Goal: Task Accomplishment & Management: Complete application form

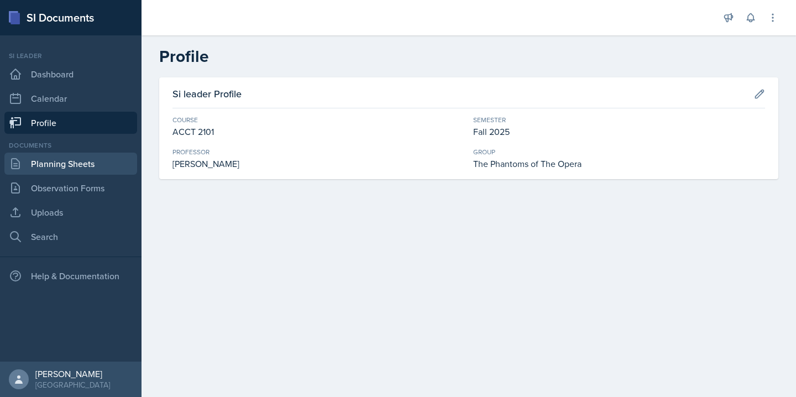
click at [89, 167] on link "Planning Sheets" at bounding box center [70, 163] width 133 height 22
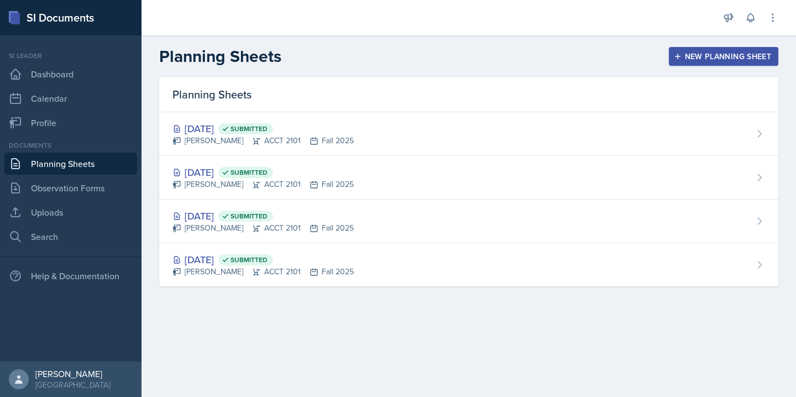
click at [703, 55] on div "New Planning Sheet" at bounding box center [723, 56] width 95 height 9
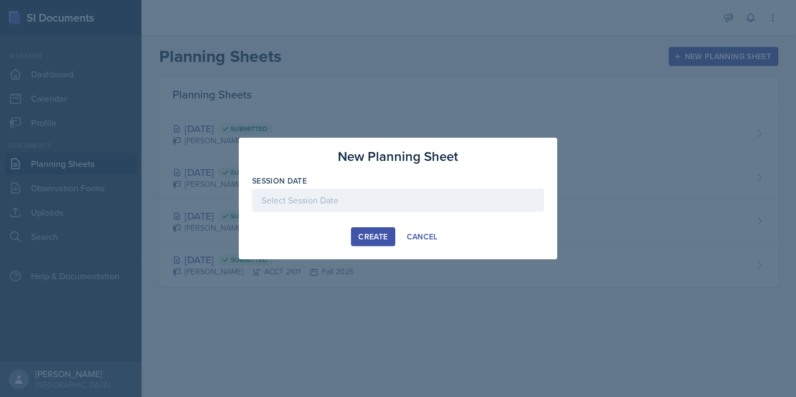
click at [351, 206] on div at bounding box center [398, 199] width 292 height 23
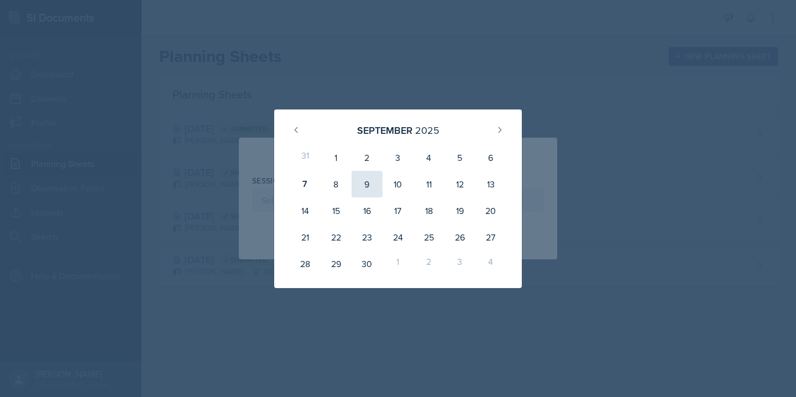
click at [367, 190] on div "9" at bounding box center [366, 184] width 31 height 27
type input "[DATE]"
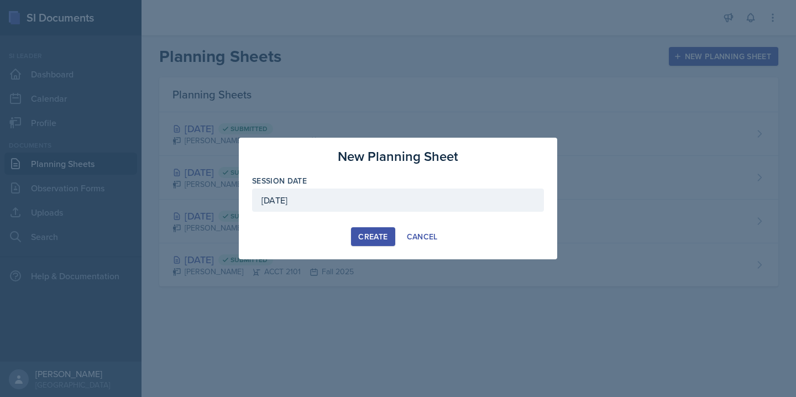
click at [365, 232] on div "Create" at bounding box center [372, 236] width 29 height 9
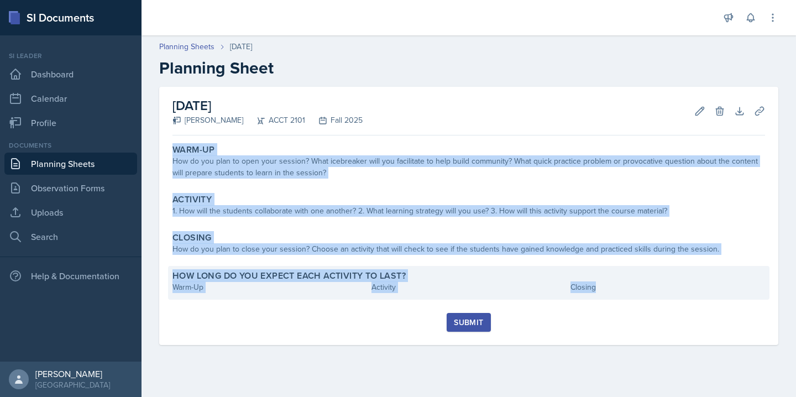
drag, startPoint x: 173, startPoint y: 148, endPoint x: 644, endPoint y: 293, distance: 492.4
click at [644, 293] on div "Warm-Up How do you plan to open your session? What icebreaker will you facilita…" at bounding box center [468, 226] width 592 height 173
copy div "Warm-Up How do you plan to open your session? What icebreaker will you facilita…"
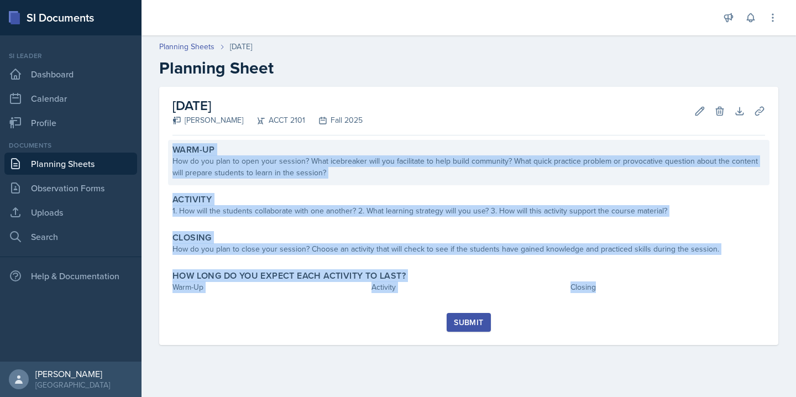
click at [334, 170] on div "How do you plan to open your session? What icebreaker will you facilitate to he…" at bounding box center [468, 166] width 592 height 23
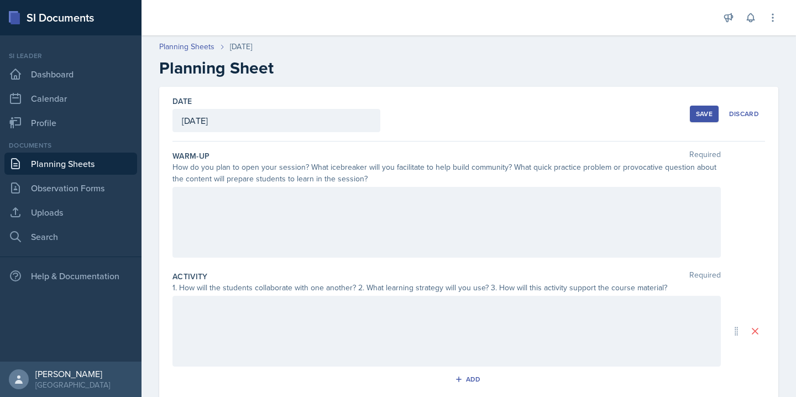
click at [273, 213] on div at bounding box center [446, 222] width 548 height 71
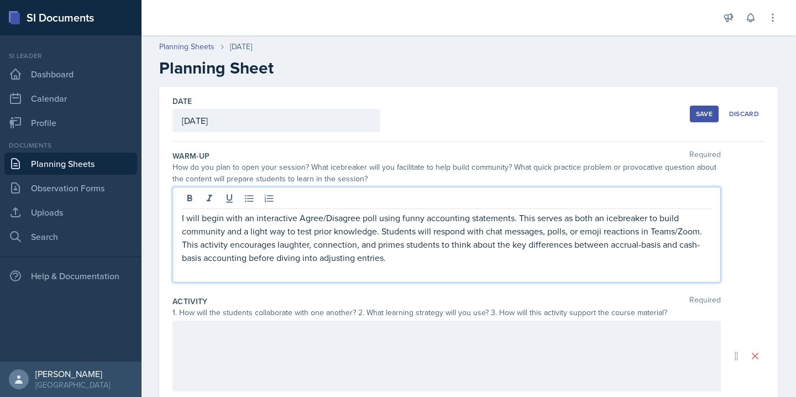
click at [398, 218] on p "I will begin with an interactive Agree/Disagree poll using funny accounting sta…" at bounding box center [446, 237] width 529 height 53
click at [513, 222] on p "I will begin with an interactive Agree/Disagree poll using funny accounting sta…" at bounding box center [446, 237] width 529 height 53
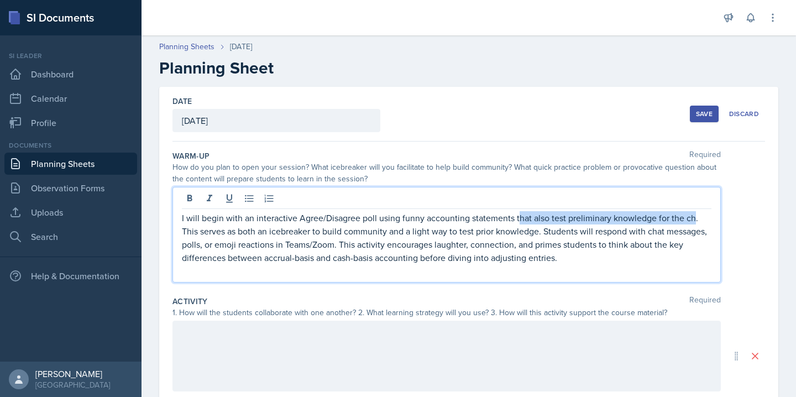
drag, startPoint x: 692, startPoint y: 220, endPoint x: 516, endPoint y: 219, distance: 176.2
click at [516, 219] on p "I will begin with an interactive Agree/Disagree poll using funny accounting sta…" at bounding box center [446, 237] width 529 height 53
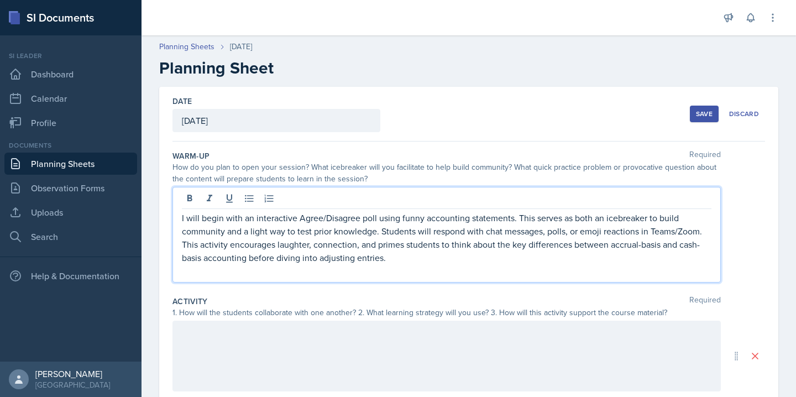
click at [401, 219] on p "I will begin with an interactive Agree/Disagree poll using funny accounting sta…" at bounding box center [446, 237] width 529 height 53
click at [455, 211] on p "I will begin with an interactive Agree/Disagree poll using a mix of funny accou…" at bounding box center [446, 237] width 529 height 53
click at [503, 233] on p "I will begin with an interactive Agree/Disagree poll using a mix of funny and s…" at bounding box center [446, 237] width 529 height 53
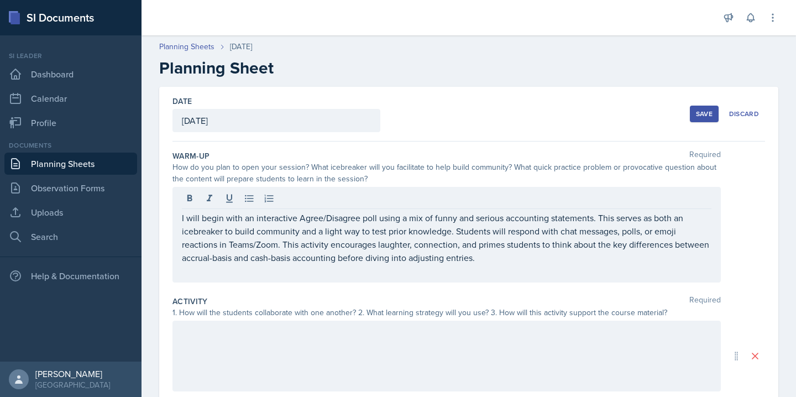
click at [512, 278] on div "I will begin with an interactive Agree/Disagree poll using a mix of funny and s…" at bounding box center [446, 235] width 548 height 96
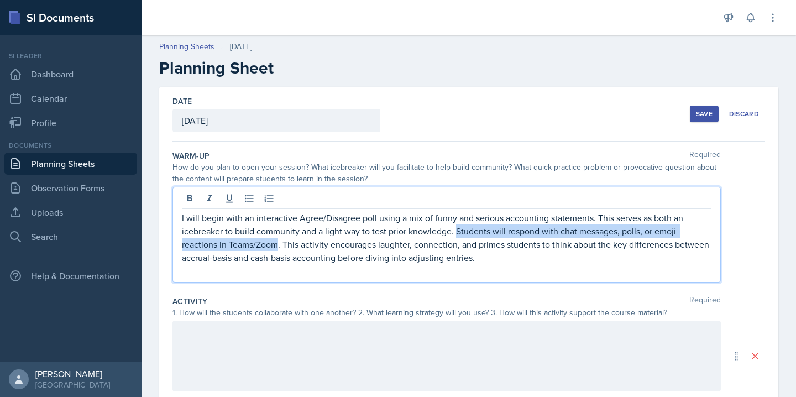
drag, startPoint x: 456, startPoint y: 231, endPoint x: 279, endPoint y: 243, distance: 177.7
click at [279, 243] on p "I will begin with an interactive Agree/Disagree poll using a mix of funny and s…" at bounding box center [446, 237] width 529 height 53
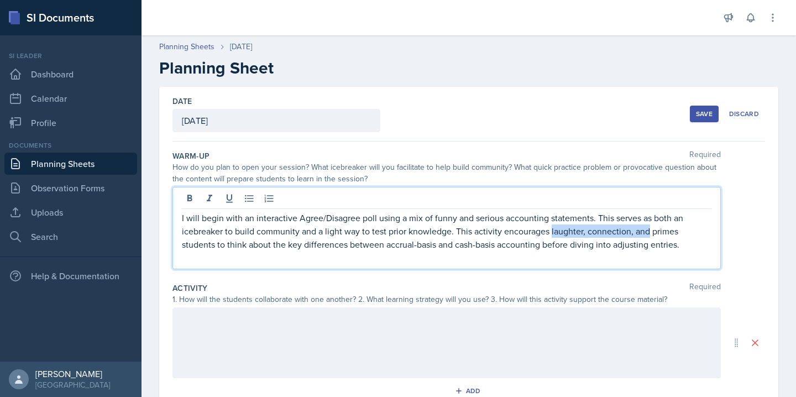
drag, startPoint x: 551, startPoint y: 233, endPoint x: 647, endPoint y: 233, distance: 96.1
click at [647, 233] on p "I will begin with an interactive Agree/Disagree poll using a mix of funny and s…" at bounding box center [446, 231] width 529 height 40
drag, startPoint x: 551, startPoint y: 233, endPoint x: 504, endPoint y: 233, distance: 47.0
click at [504, 233] on p "I will begin with an interactive Agree/Disagree poll using a mix of funny and s…" at bounding box center [446, 231] width 529 height 40
click at [373, 246] on p "I will begin with an interactive Agree/Disagree poll using a mix of funny and s…" at bounding box center [446, 231] width 529 height 40
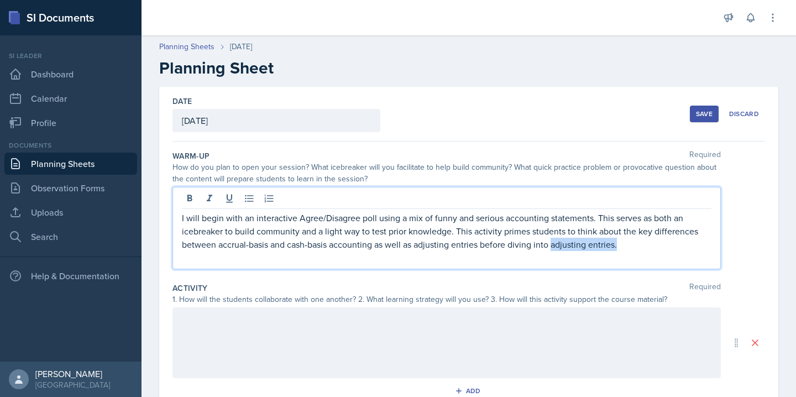
drag, startPoint x: 626, startPoint y: 243, endPoint x: 553, endPoint y: 247, distance: 73.6
click at [553, 247] on p "I will begin with an interactive Agree/Disagree poll using a mix of funny and s…" at bounding box center [446, 231] width 529 height 40
click at [569, 245] on p "I will begin with an interactive Agree/Disagree poll using a mix of funny and s…" at bounding box center [446, 231] width 529 height 40
click at [450, 230] on p "I will begin with an interactive Agree/Disagree poll using a mix of funny and s…" at bounding box center [446, 231] width 529 height 40
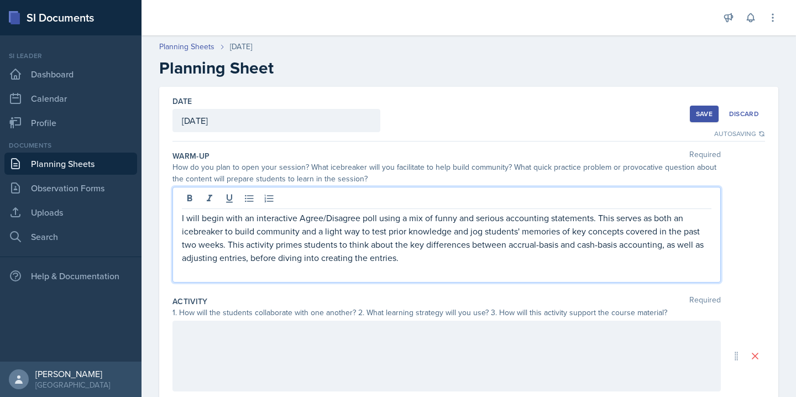
scroll to position [36, 0]
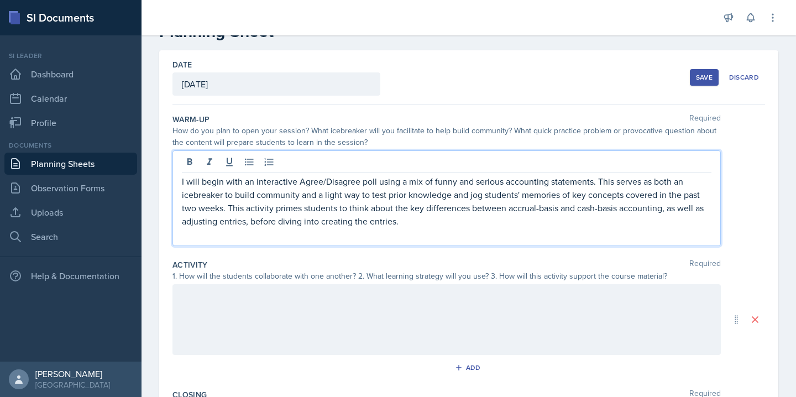
click at [324, 323] on div at bounding box center [446, 319] width 548 height 71
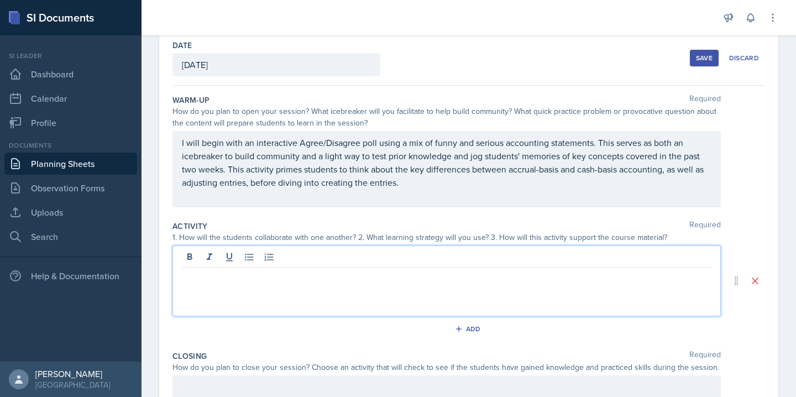
scroll to position [87, 0]
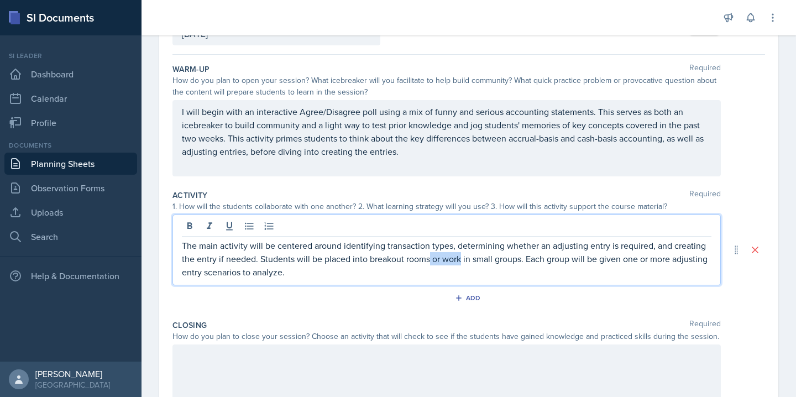
drag, startPoint x: 461, startPoint y: 261, endPoint x: 429, endPoint y: 264, distance: 32.2
click at [429, 264] on p "The main activity will be centered around identifying transaction types, determ…" at bounding box center [446, 259] width 529 height 40
click at [521, 261] on p "The main activity will be centered around identifying transaction types, determ…" at bounding box center [446, 259] width 529 height 40
drag, startPoint x: 655, startPoint y: 262, endPoint x: 702, endPoint y: 261, distance: 47.0
click at [702, 261] on p "The main activity will be centered around identifying transaction types, determ…" at bounding box center [446, 259] width 529 height 40
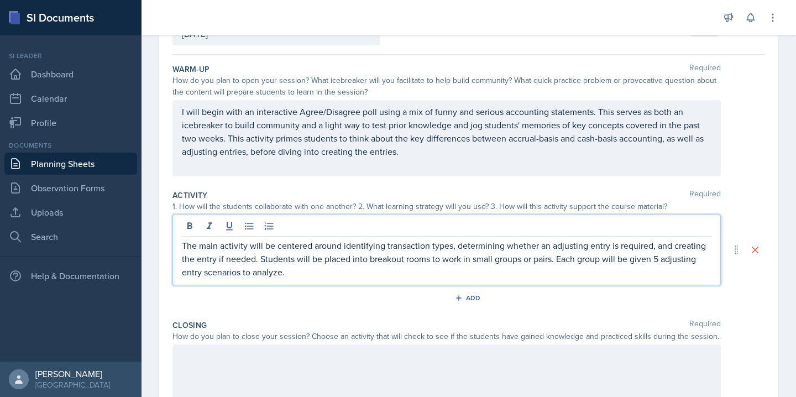
click at [359, 276] on p "The main activity will be centered around identifying transaction types, determ…" at bounding box center [446, 259] width 529 height 40
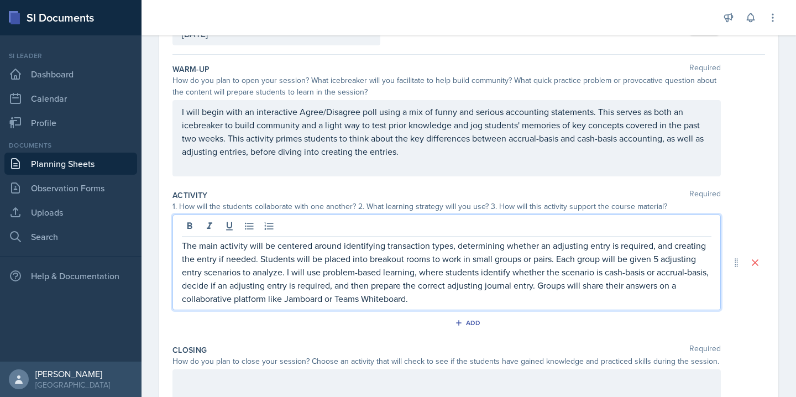
click at [304, 273] on p "The main activity will be centered around identifying transaction types, determ…" at bounding box center [446, 272] width 529 height 66
click at [349, 273] on p "The main activity will be centered around identifying transaction types, determ…" at bounding box center [446, 272] width 529 height 66
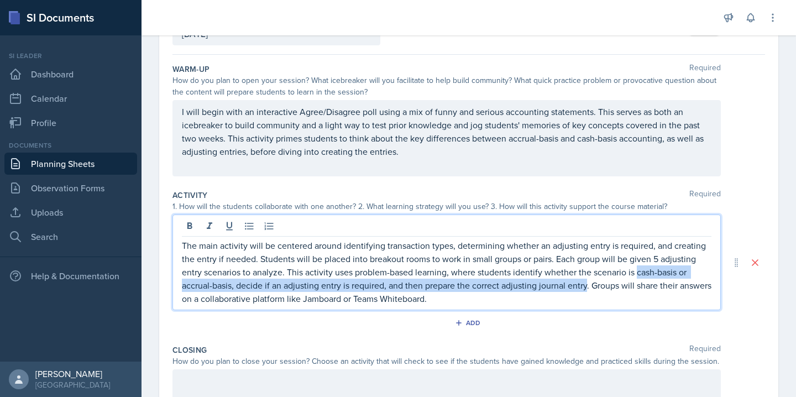
drag, startPoint x: 637, startPoint y: 273, endPoint x: 588, endPoint y: 287, distance: 50.7
click at [588, 287] on p "The main activity will be centered around identifying transaction types, determ…" at bounding box center [446, 272] width 529 height 66
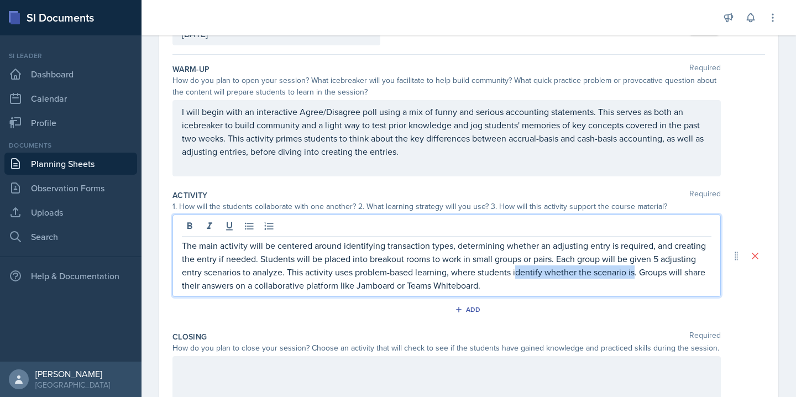
drag, startPoint x: 634, startPoint y: 272, endPoint x: 515, endPoint y: 273, distance: 119.3
click at [515, 273] on p "The main activity will be centered around identifying transaction types, determ…" at bounding box center [446, 265] width 529 height 53
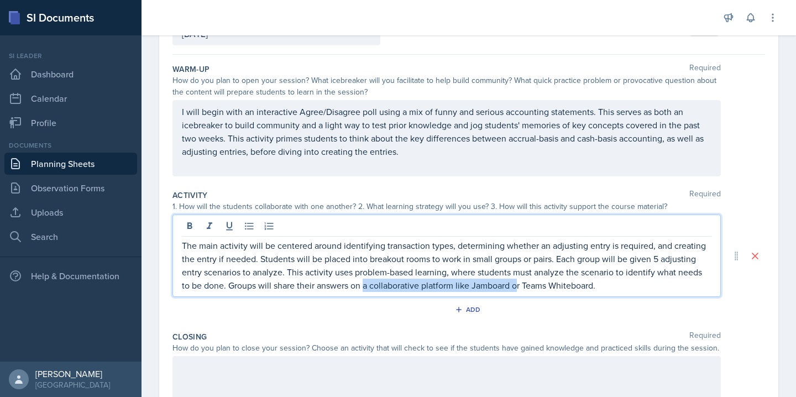
drag, startPoint x: 518, startPoint y: 287, endPoint x: 365, endPoint y: 290, distance: 153.6
click at [365, 290] on p "The main activity will be centered around identifying transaction types, determ…" at bounding box center [446, 265] width 529 height 53
click at [461, 285] on p "The main activity will be centered around identifying transaction types, determ…" at bounding box center [446, 265] width 529 height 53
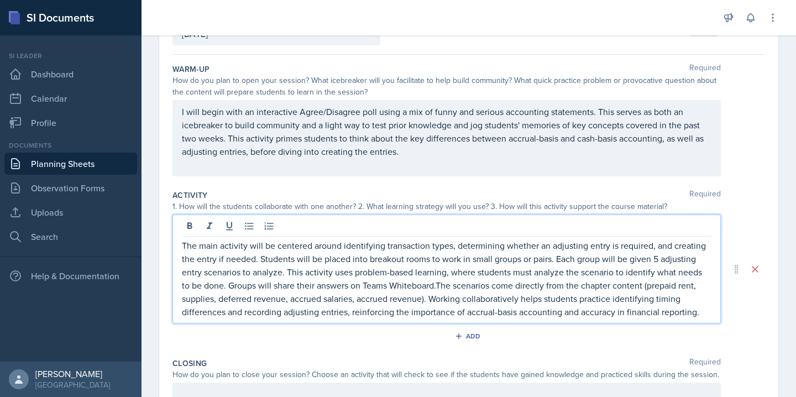
click at [438, 286] on p "The main activity will be centered around identifying transaction types, determ…" at bounding box center [446, 279] width 529 height 80
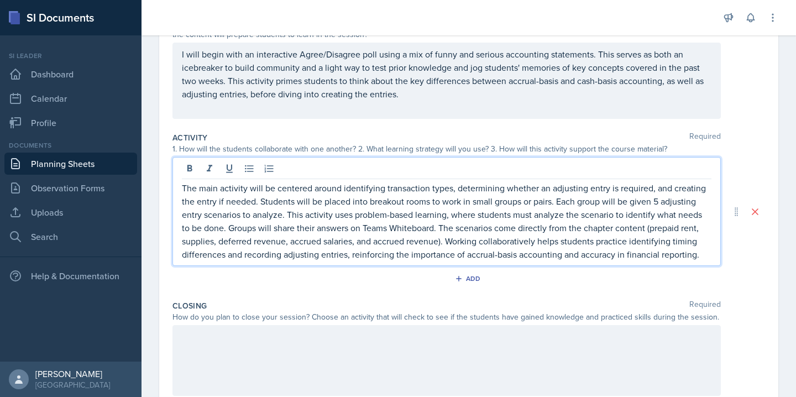
click at [375, 347] on div at bounding box center [446, 360] width 548 height 71
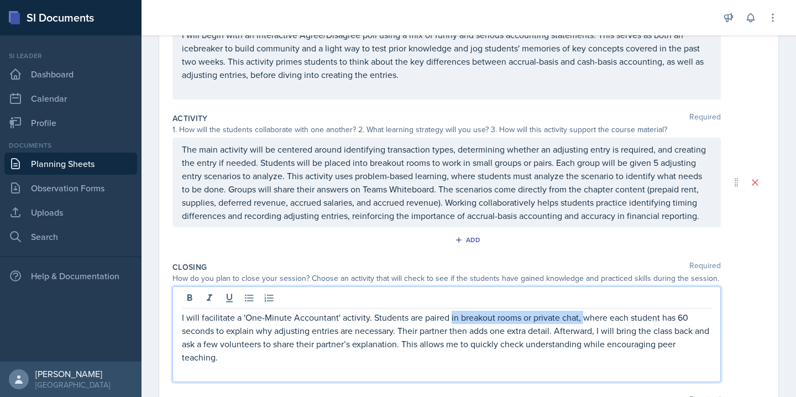
drag, startPoint x: 449, startPoint y: 317, endPoint x: 582, endPoint y: 313, distance: 133.2
click at [582, 313] on p "I will facilitate a 'One-Minute Accountant' activity. Students are paired in br…" at bounding box center [446, 336] width 529 height 53
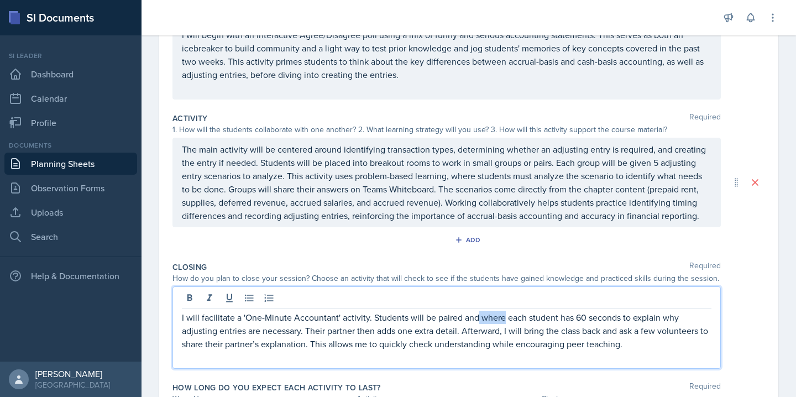
drag, startPoint x: 502, startPoint y: 319, endPoint x: 476, endPoint y: 319, distance: 25.4
click at [476, 319] on p "I will facilitate a 'One-Minute Accountant' activity. Students will be paired a…" at bounding box center [446, 330] width 529 height 40
drag, startPoint x: 598, startPoint y: 332, endPoint x: 621, endPoint y: 333, distance: 22.7
click at [621, 333] on p "I will facilitate a 'One-Minute Accountant' activity. Students will be paired, …" at bounding box center [446, 330] width 529 height 40
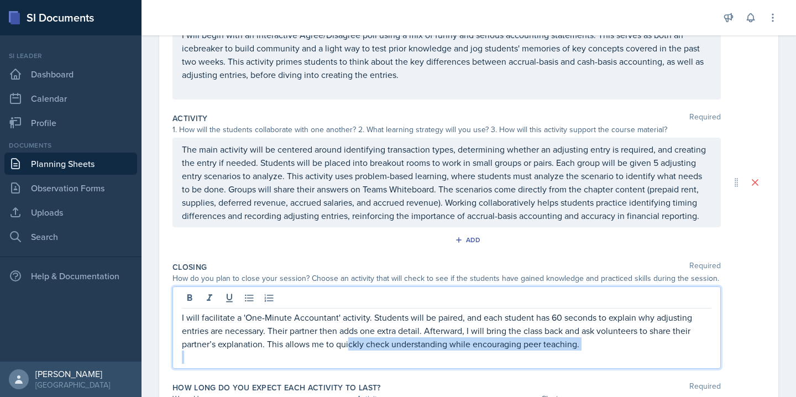
drag, startPoint x: 587, startPoint y: 352, endPoint x: 349, endPoint y: 350, distance: 237.6
click at [349, 350] on div "I will facilitate a 'One-Minute Accountant' activity. Students will be paired, …" at bounding box center [446, 336] width 529 height 53
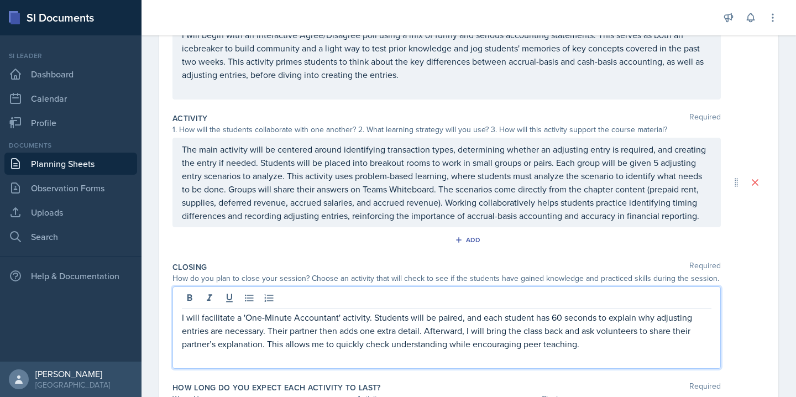
click at [281, 346] on p "I will facilitate a 'One-Minute Accountant' activity. Students will be paired, …" at bounding box center [446, 330] width 529 height 40
drag, startPoint x: 287, startPoint y: 346, endPoint x: 446, endPoint y: 345, distance: 159.7
click at [446, 345] on p "I will facilitate a 'One-Minute Accountant' activity. Students will be paired, …" at bounding box center [446, 330] width 529 height 40
click at [497, 342] on p "I will facilitate a 'One-Minute Accountant' activity. Students will be paired, …" at bounding box center [446, 330] width 529 height 40
drag, startPoint x: 528, startPoint y: 346, endPoint x: 481, endPoint y: 346, distance: 46.4
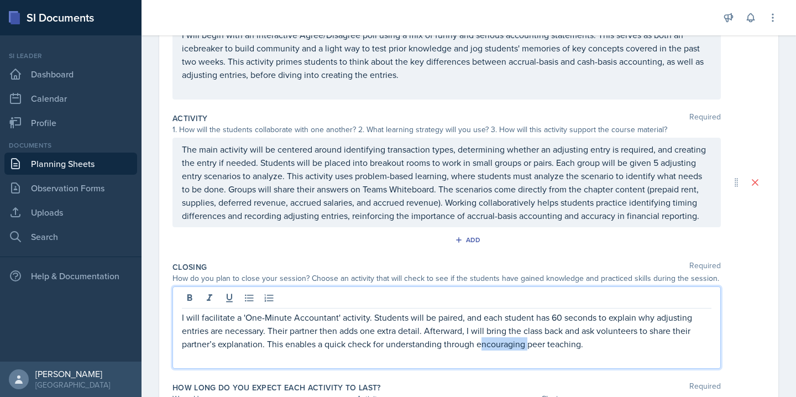
click at [481, 346] on p "I will facilitate a 'One-Minute Accountant' activity. Students will be paired, …" at bounding box center [446, 330] width 529 height 40
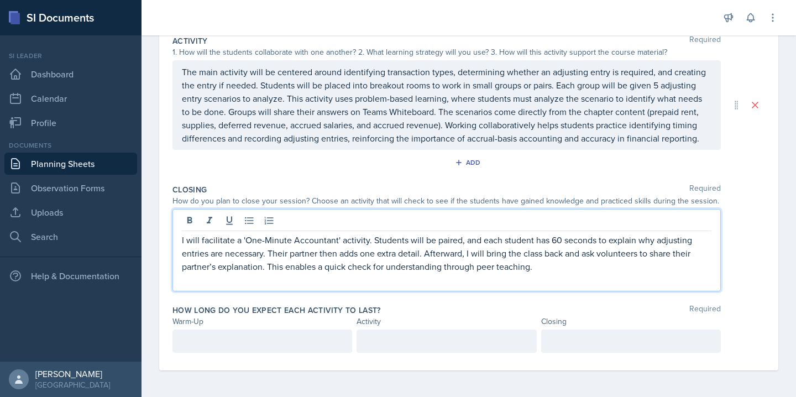
click at [263, 344] on p at bounding box center [262, 340] width 161 height 13
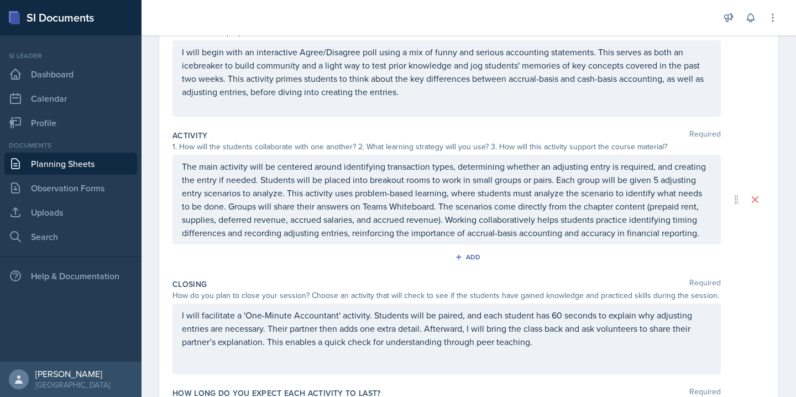
scroll to position [249, 0]
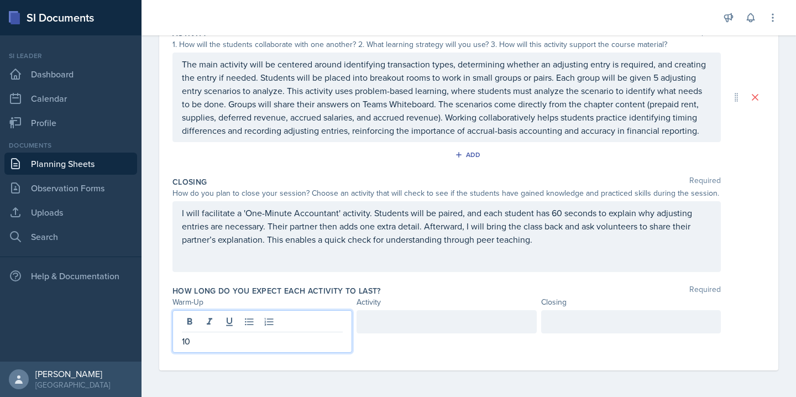
click at [433, 322] on div at bounding box center [446, 321] width 180 height 23
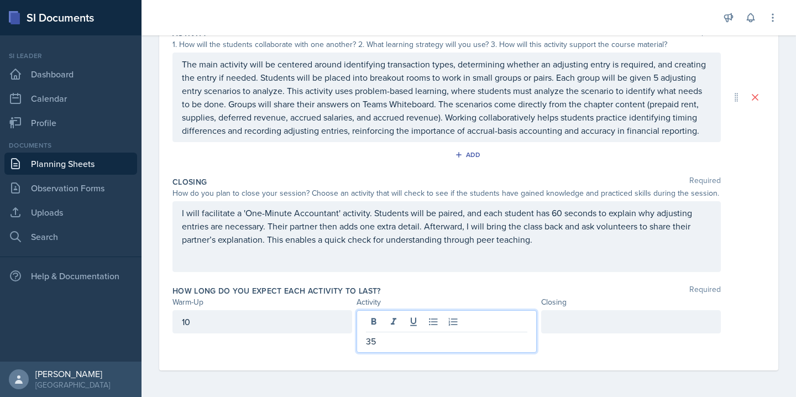
click at [596, 324] on div at bounding box center [631, 321] width 180 height 23
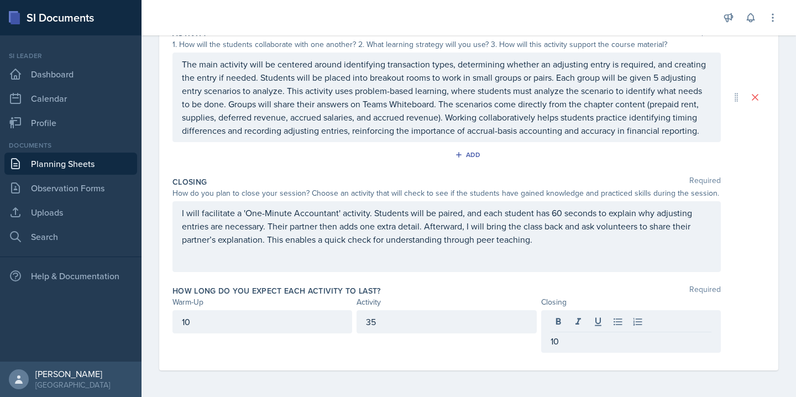
click at [473, 358] on div "How long do you expect each activity to last? Required Warm-Up Activity Closing…" at bounding box center [468, 321] width 592 height 81
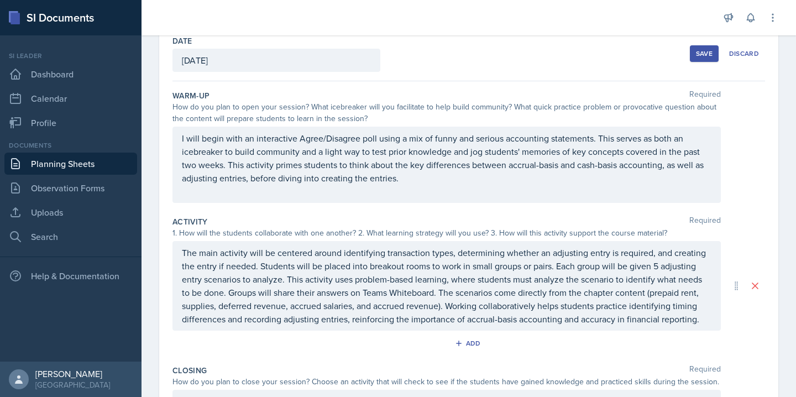
scroll to position [0, 0]
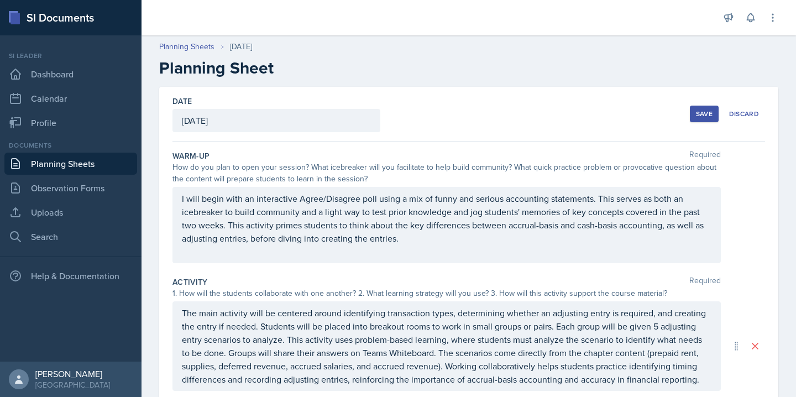
click at [698, 114] on div "Save" at bounding box center [704, 113] width 17 height 9
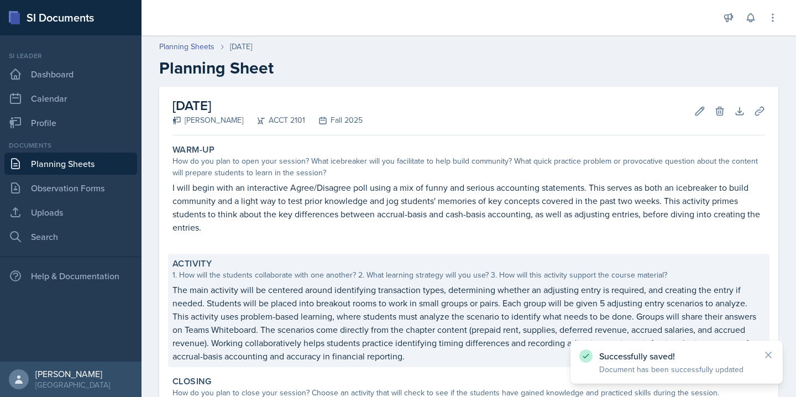
scroll to position [182, 0]
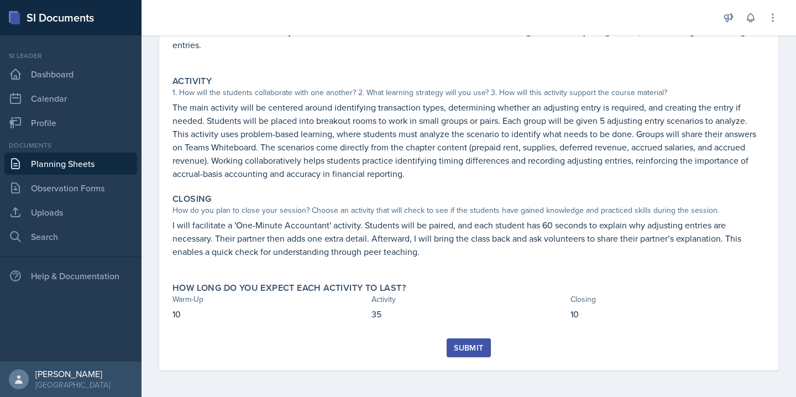
click at [457, 341] on button "Submit" at bounding box center [468, 347] width 44 height 19
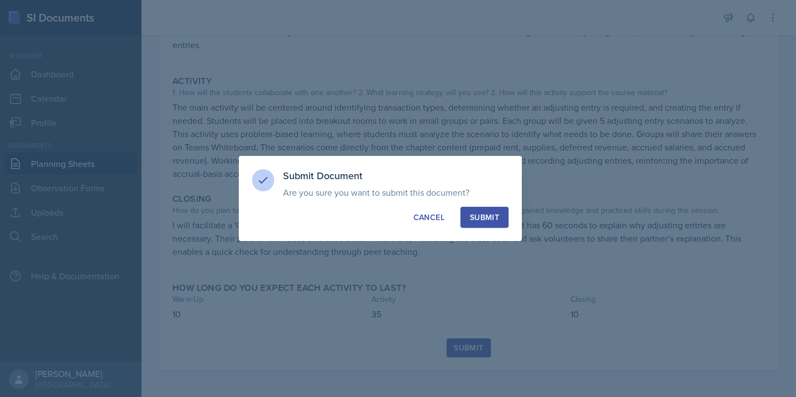
click at [474, 209] on button "Submit" at bounding box center [484, 217] width 48 height 21
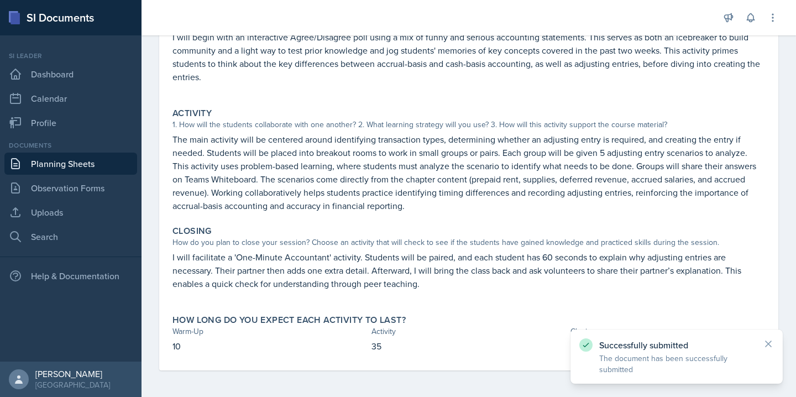
scroll to position [0, 0]
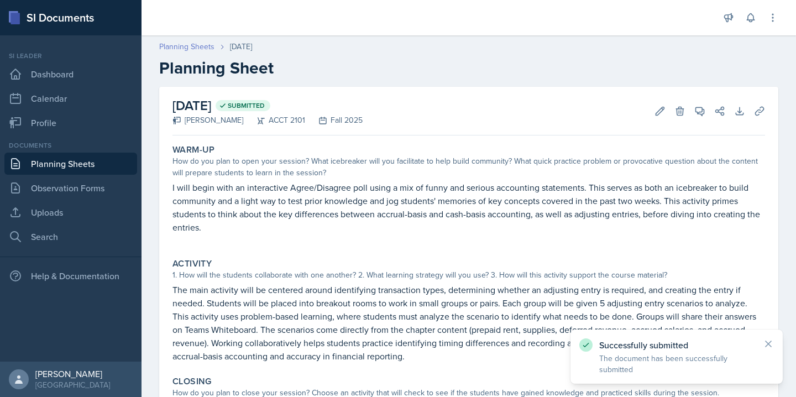
click at [196, 49] on link "Planning Sheets" at bounding box center [186, 47] width 55 height 12
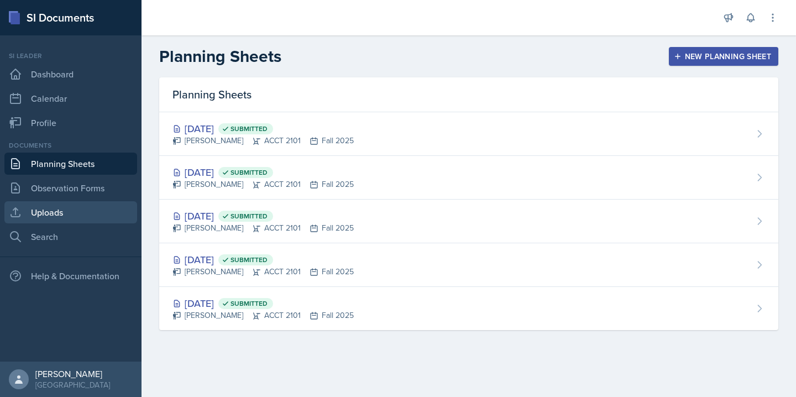
click at [117, 209] on link "Uploads" at bounding box center [70, 212] width 133 height 22
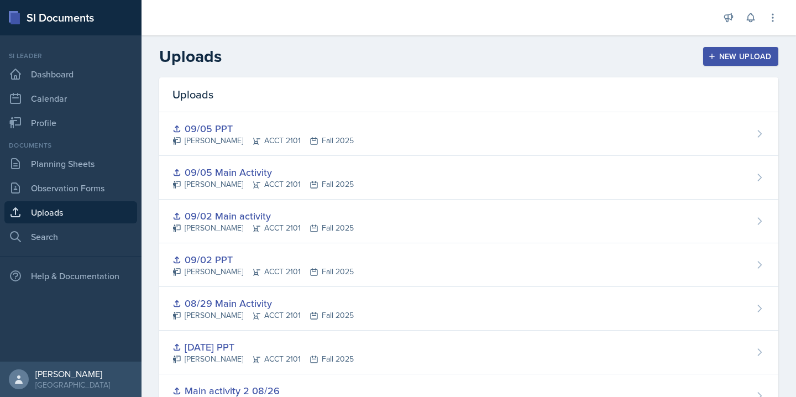
click at [704, 47] on button "New Upload" at bounding box center [741, 56] width 76 height 19
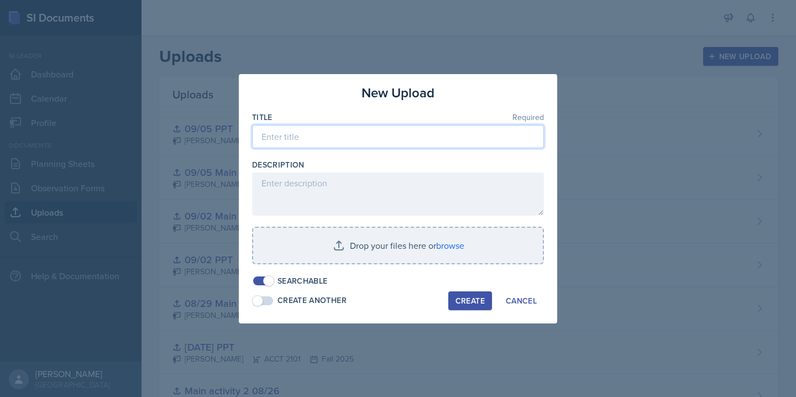
click at [336, 136] on input at bounding box center [398, 136] width 292 height 23
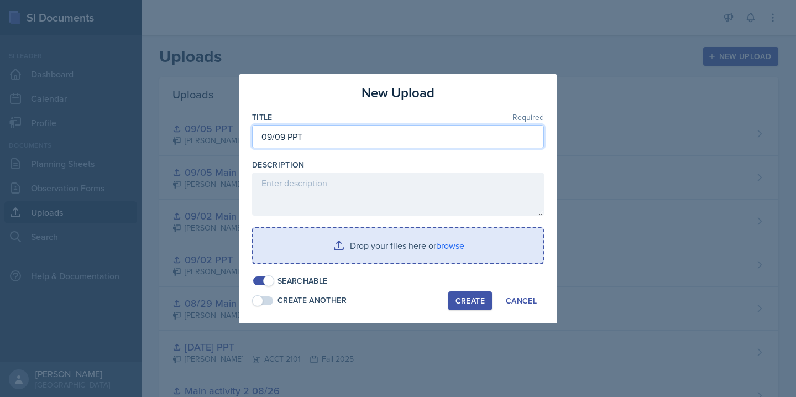
type input "09/09 PPT"
click at [464, 243] on input "file" at bounding box center [397, 245] width 289 height 35
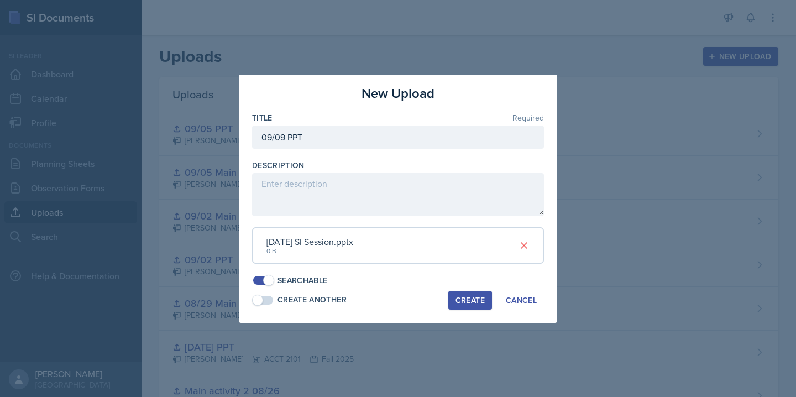
click at [471, 303] on div "Create" at bounding box center [469, 300] width 29 height 9
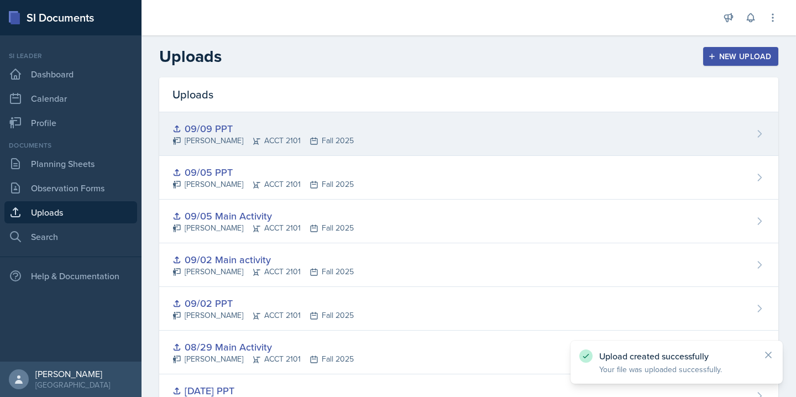
click at [353, 134] on div "09/09 PPT [PERSON_NAME] ACCT 2101 Fall 2025" at bounding box center [468, 134] width 619 height 44
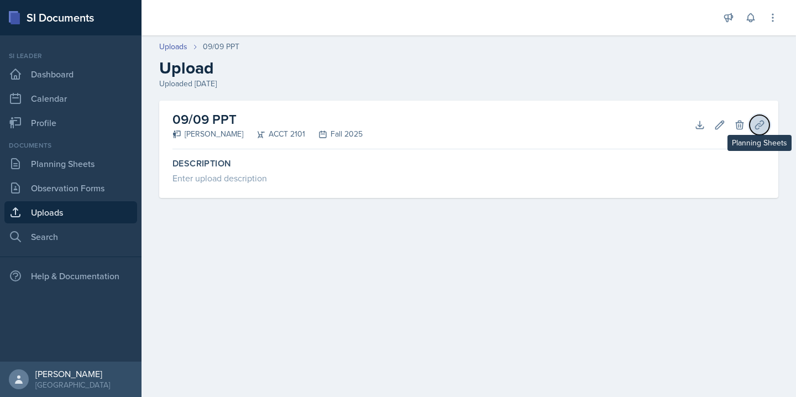
click at [762, 127] on icon at bounding box center [759, 124] width 11 height 11
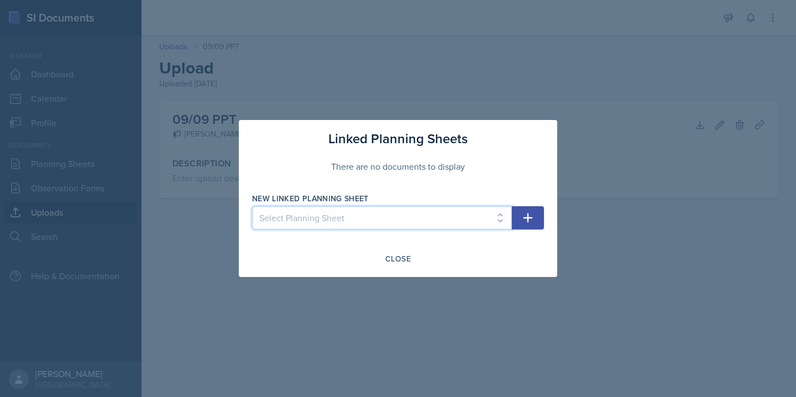
click at [472, 220] on select "Select Planning Sheet [DATE] [DATE] [DATE] [DATE] [DATE]" at bounding box center [382, 217] width 260 height 23
select select "43654132-f19a-4dfc-8024-23ff6be855ea"
click at [252, 206] on select "Select Planning Sheet [DATE] [DATE] [DATE] [DATE] [DATE]" at bounding box center [382, 217] width 260 height 23
click at [530, 213] on icon "button" at bounding box center [527, 217] width 13 height 13
select select
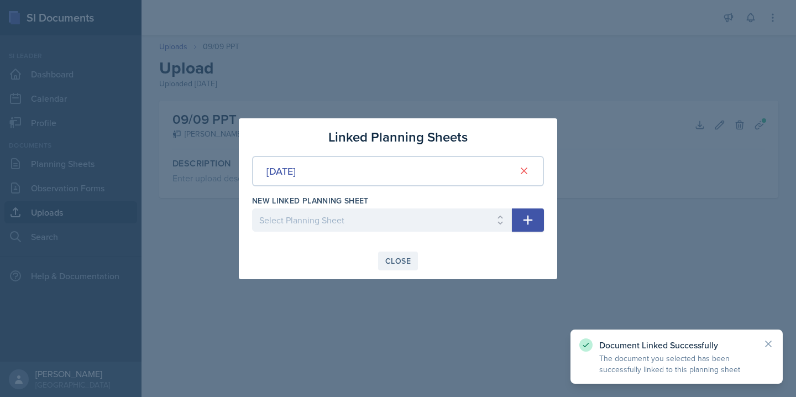
click at [401, 252] on button "Close" at bounding box center [398, 260] width 40 height 19
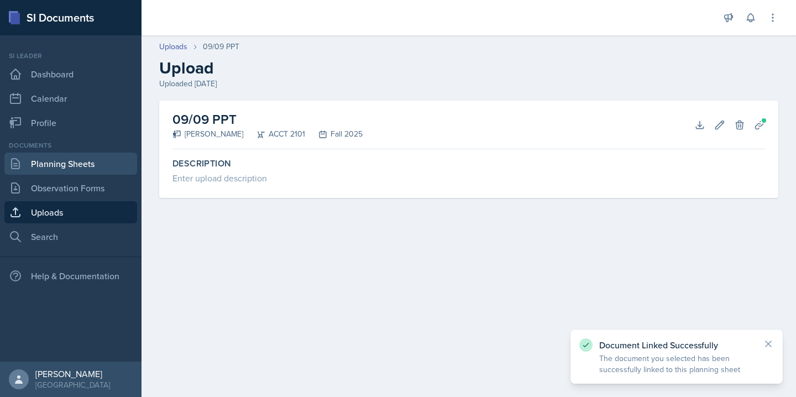
click at [86, 172] on link "Planning Sheets" at bounding box center [70, 163] width 133 height 22
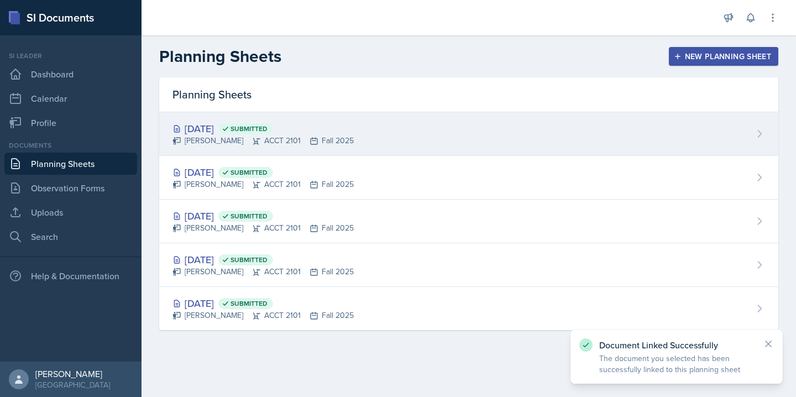
click at [264, 138] on div "[PERSON_NAME] ACCT 2101 Fall 2025" at bounding box center [262, 141] width 181 height 12
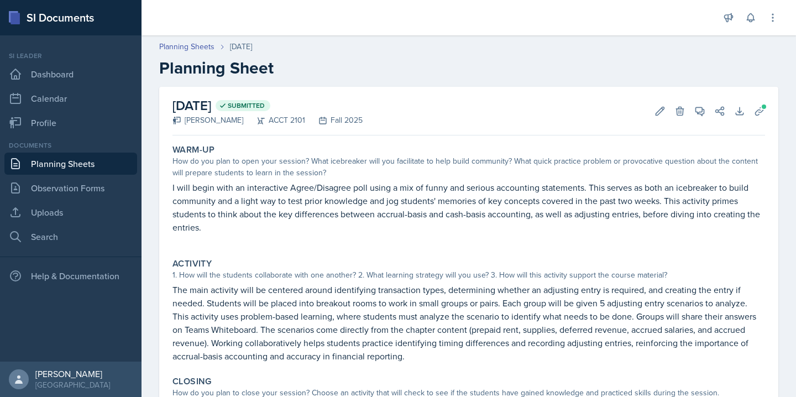
scroll to position [150, 0]
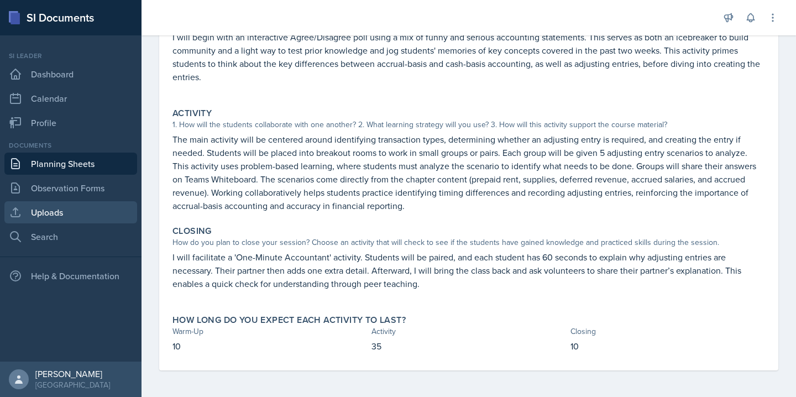
click at [89, 213] on link "Uploads" at bounding box center [70, 212] width 133 height 22
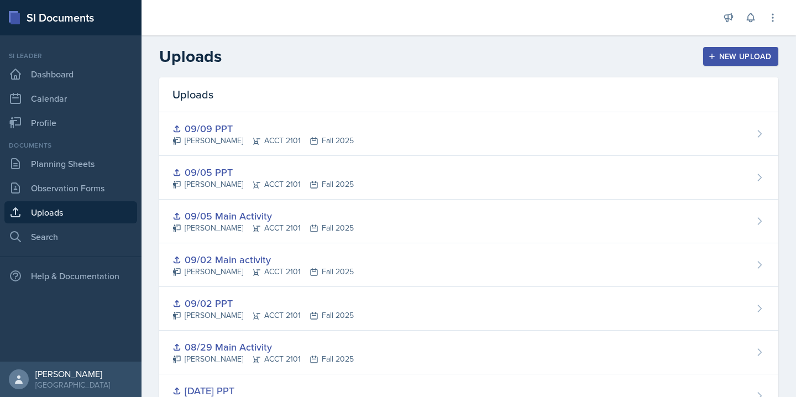
click at [723, 55] on div "New Upload" at bounding box center [740, 56] width 61 height 9
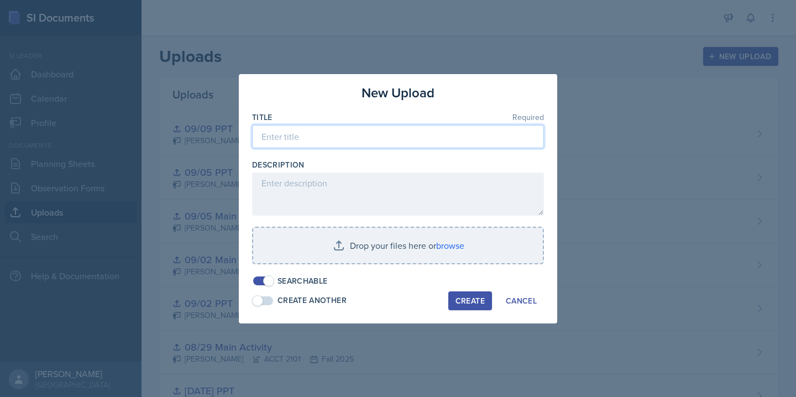
click at [357, 143] on input at bounding box center [398, 136] width 292 height 23
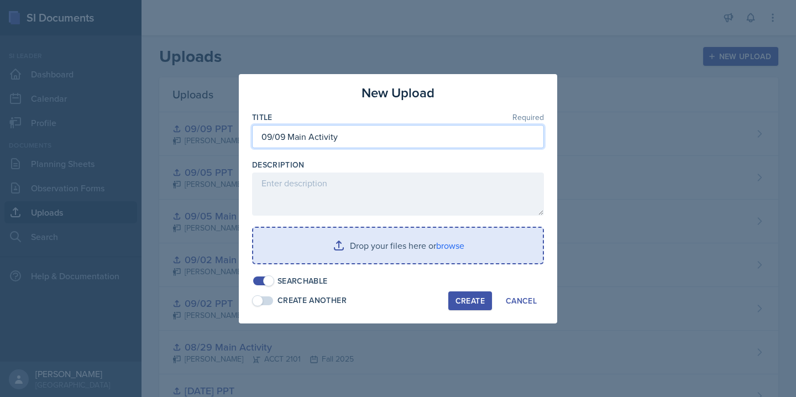
type input "09/09 Main Activity"
click at [440, 239] on input "file" at bounding box center [397, 245] width 289 height 35
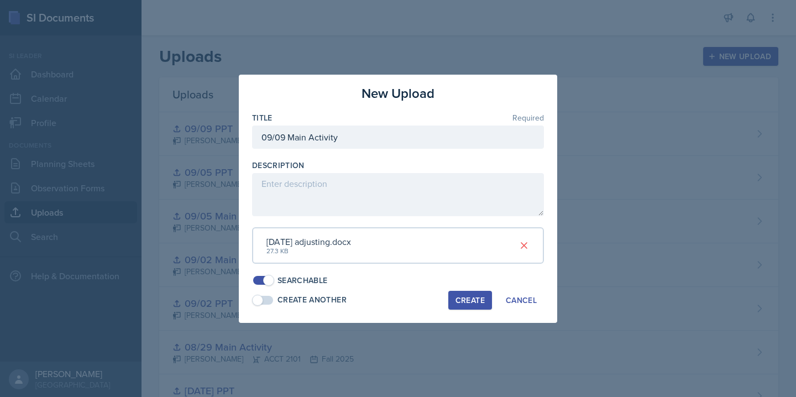
click at [453, 303] on button "Create" at bounding box center [470, 300] width 44 height 19
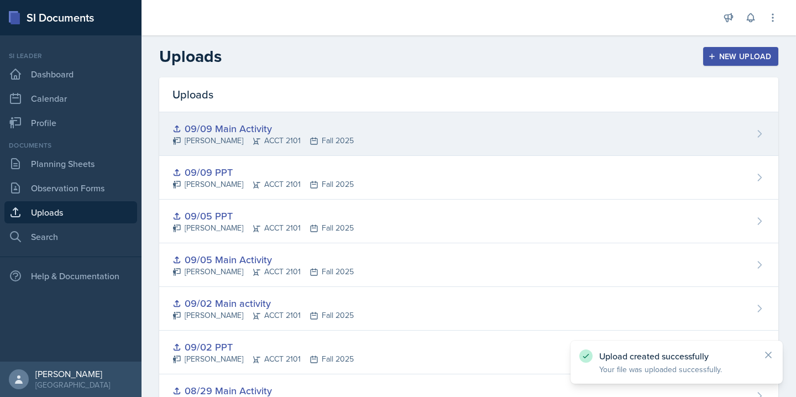
click at [459, 142] on div "09/09 Main Activity [PERSON_NAME] ACCT 2101 Fall 2025" at bounding box center [468, 134] width 619 height 44
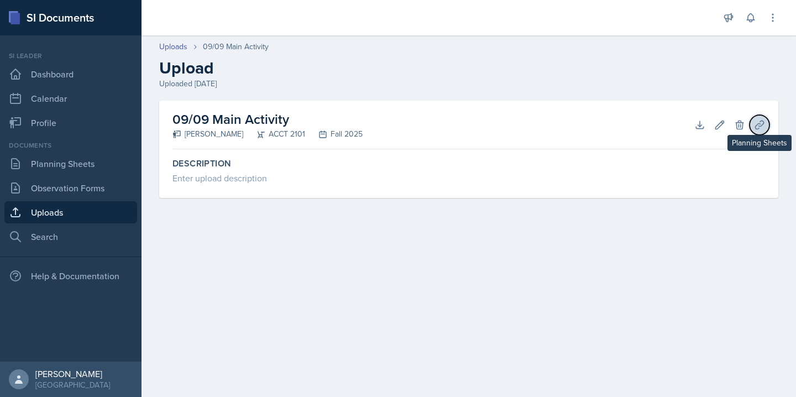
click at [763, 122] on icon at bounding box center [759, 124] width 8 height 8
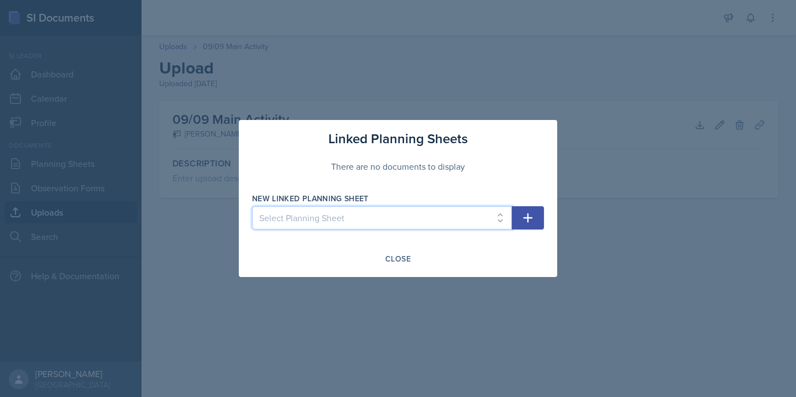
click at [454, 225] on select "Select Planning Sheet [DATE] [DATE] [DATE] [DATE] [DATE]" at bounding box center [382, 217] width 260 height 23
select select "43654132-f19a-4dfc-8024-23ff6be855ea"
click at [252, 206] on select "Select Planning Sheet [DATE] [DATE] [DATE] [DATE] [DATE]" at bounding box center [382, 217] width 260 height 23
click at [525, 222] on icon "button" at bounding box center [527, 217] width 13 height 13
select select
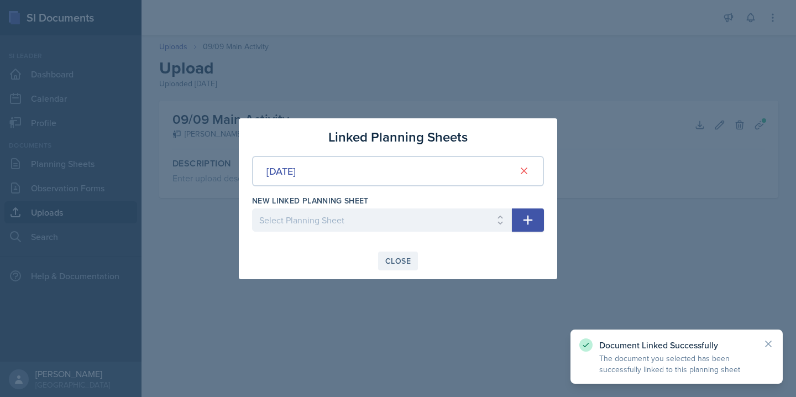
click at [393, 258] on div "Close" at bounding box center [397, 260] width 25 height 9
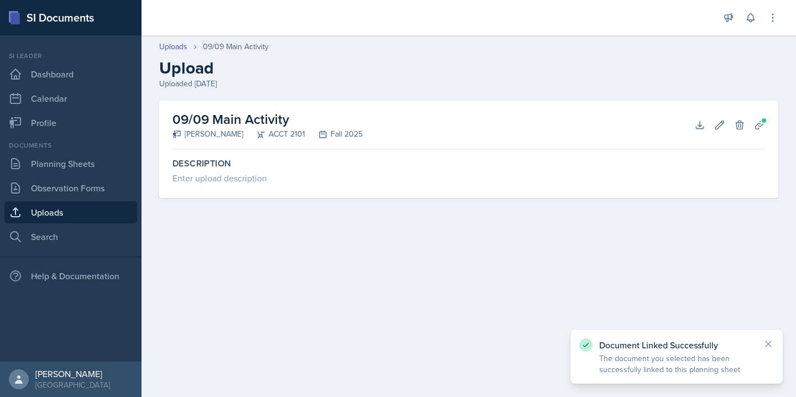
click at [113, 176] on div "Documents Planning Sheets Observation Forms Uploads Search" at bounding box center [70, 193] width 133 height 107
click at [110, 172] on link "Planning Sheets" at bounding box center [70, 163] width 133 height 22
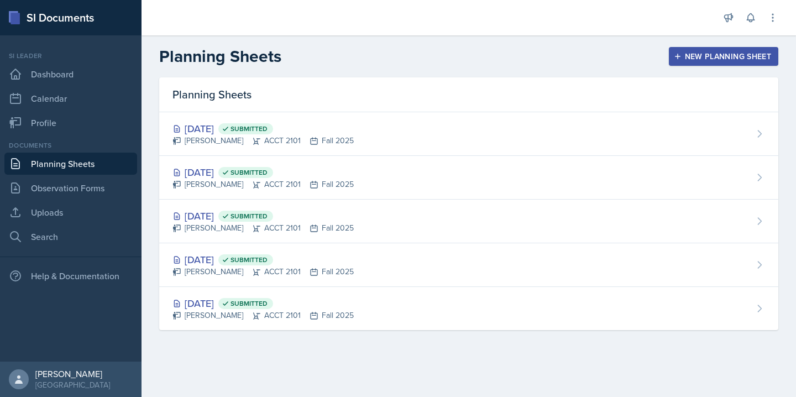
click at [718, 49] on button "New Planning Sheet" at bounding box center [722, 56] width 109 height 19
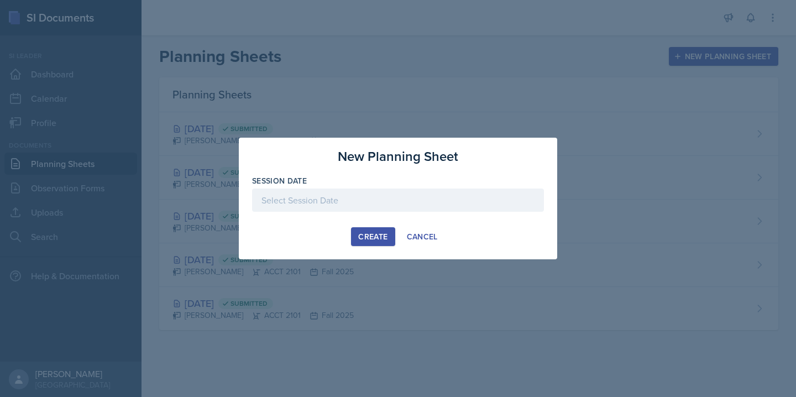
click at [360, 195] on div at bounding box center [398, 199] width 292 height 23
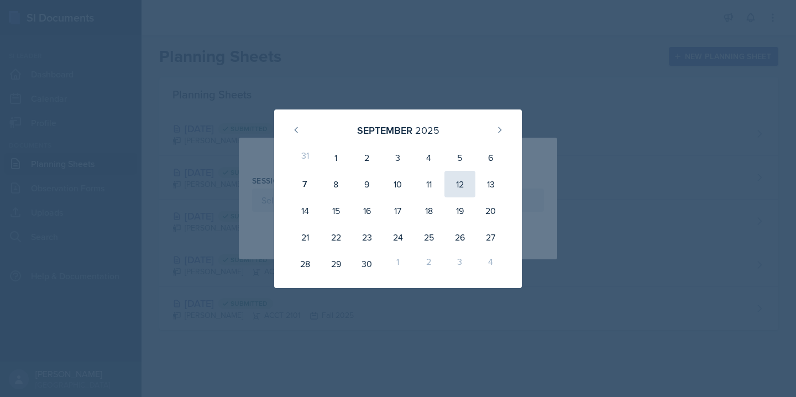
click at [469, 186] on div "12" at bounding box center [459, 184] width 31 height 27
type input "[DATE]"
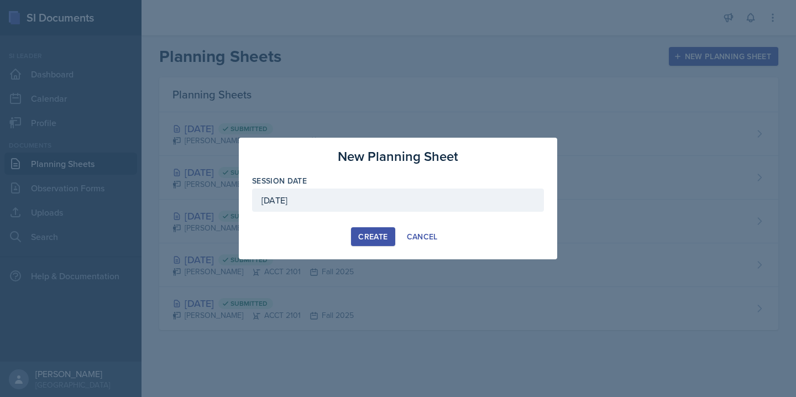
click at [380, 235] on div "Create" at bounding box center [372, 236] width 29 height 9
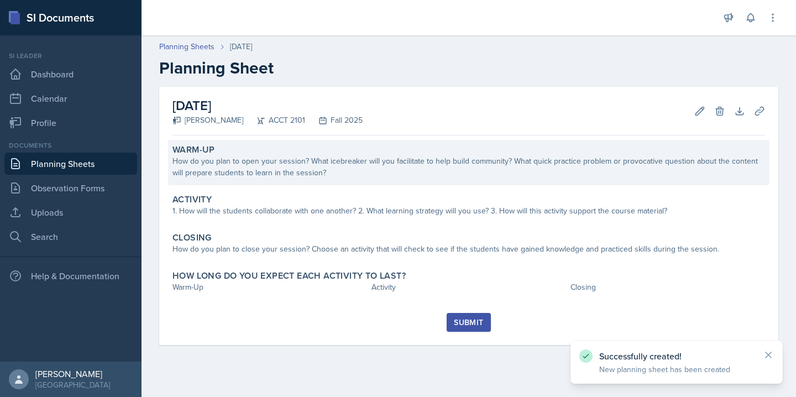
click at [287, 166] on div "How do you plan to open your session? What icebreaker will you facilitate to he…" at bounding box center [468, 166] width 592 height 23
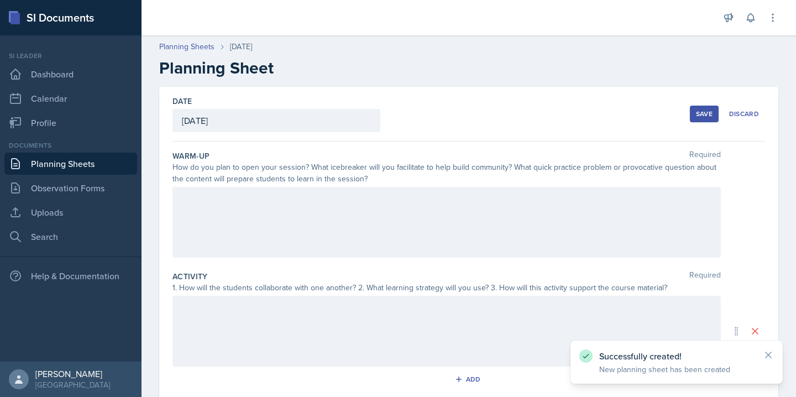
click at [262, 201] on div at bounding box center [446, 222] width 548 height 71
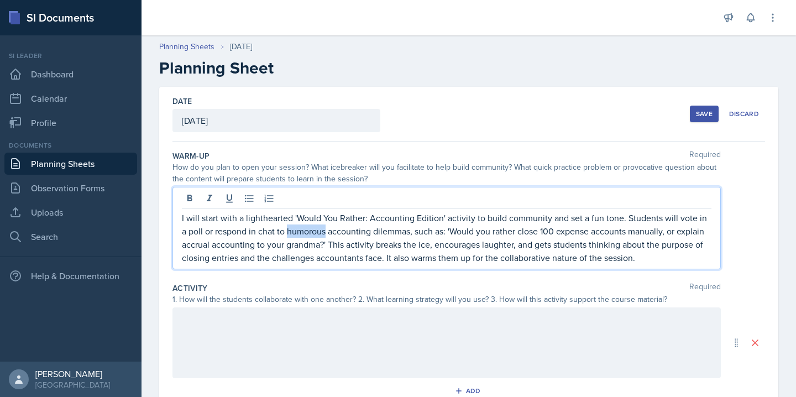
drag, startPoint x: 320, startPoint y: 234, endPoint x: 283, endPoint y: 235, distance: 37.0
click at [283, 235] on p "I will start with a lighthearted 'Would You Rather: Accounting Edition' activit…" at bounding box center [446, 237] width 529 height 53
drag, startPoint x: 402, startPoint y: 249, endPoint x: 488, endPoint y: 246, distance: 86.8
click at [488, 246] on p "I will start with a lighthearted 'Would You Rather: Accounting Edition' activit…" at bounding box center [446, 237] width 529 height 53
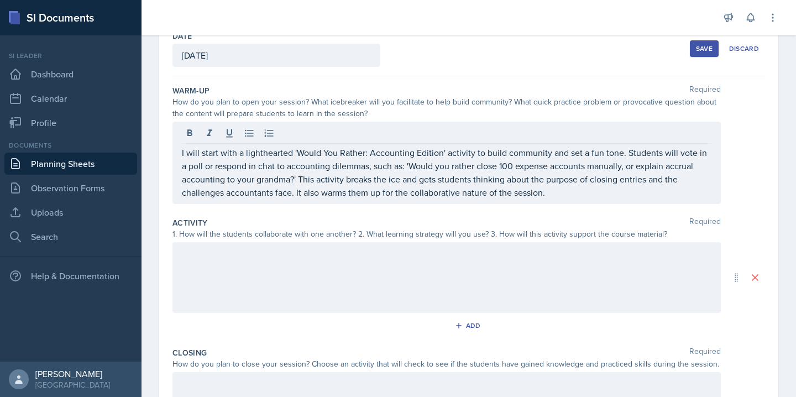
click at [312, 271] on div at bounding box center [446, 277] width 548 height 71
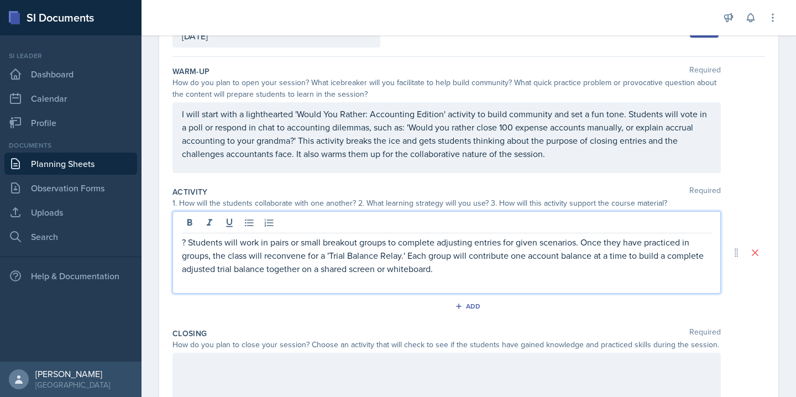
click at [189, 243] on p "? Students will work in pairs or small breakout groups to complete adjusting en…" at bounding box center [446, 255] width 529 height 40
click at [454, 269] on p "Students will work in pairs or small breakout groups to complete adjusting entr…" at bounding box center [446, 255] width 529 height 40
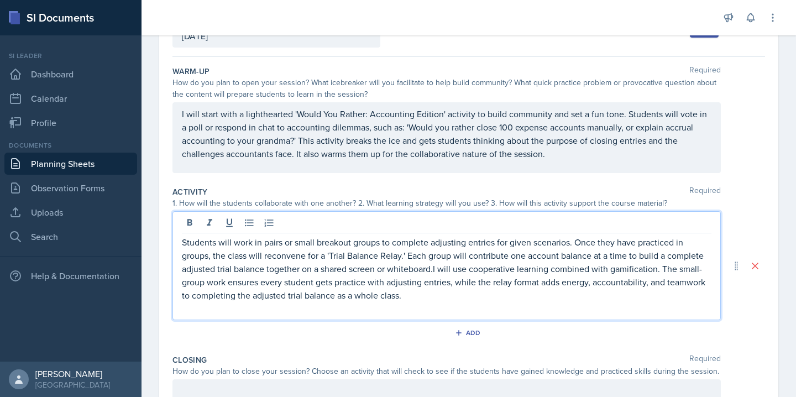
click at [435, 271] on p "Students will work in pairs or small breakout groups to complete adjusting entr…" at bounding box center [446, 268] width 529 height 66
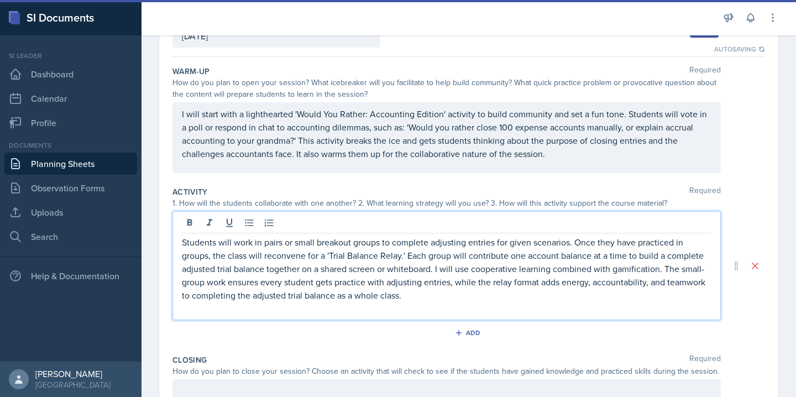
click at [428, 304] on p at bounding box center [446, 308] width 529 height 13
click at [420, 294] on p "Students will work in pairs or small breakout groups to complete adjusting entr…" at bounding box center [446, 268] width 529 height 66
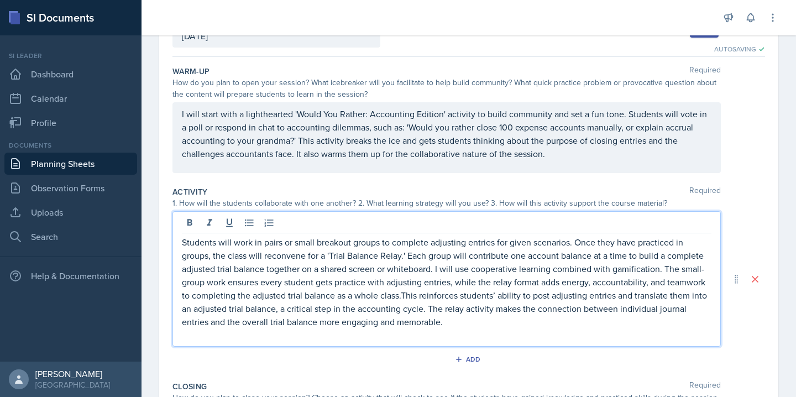
click at [402, 294] on p "Students will work in pairs or small breakout groups to complete adjusting entr…" at bounding box center [446, 281] width 529 height 93
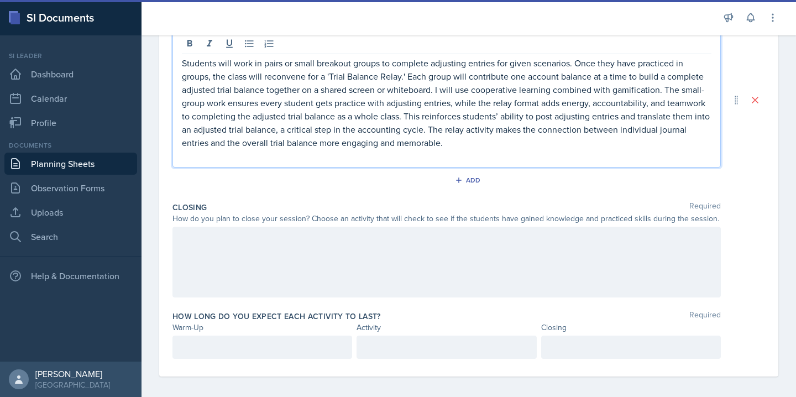
click at [238, 249] on div at bounding box center [446, 262] width 548 height 71
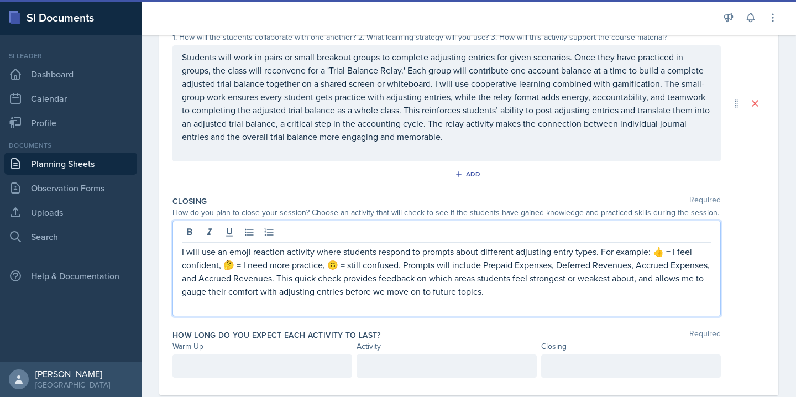
scroll to position [264, 0]
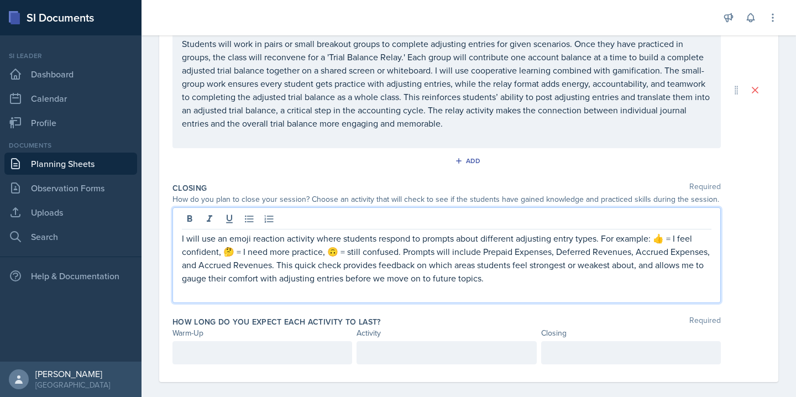
click at [486, 275] on p "I will use an emoji reaction activity where students respond to prompts about d…" at bounding box center [446, 257] width 529 height 53
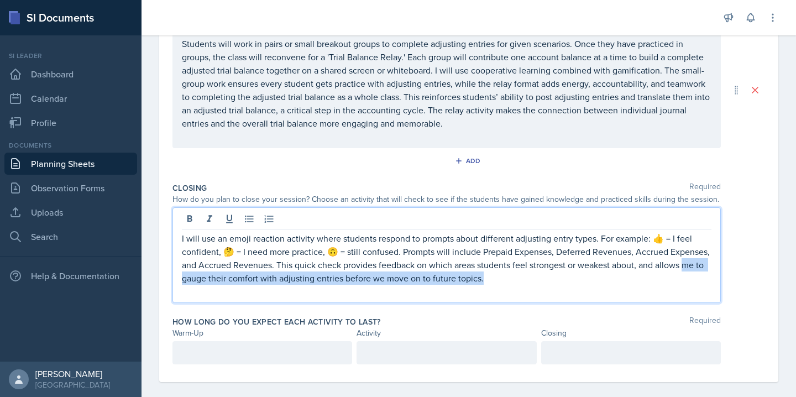
drag, startPoint x: 684, startPoint y: 265, endPoint x: 693, endPoint y: 280, distance: 16.9
click at [693, 280] on p "I will use an emoji reaction activity where students respond to prompts about d…" at bounding box center [446, 257] width 529 height 53
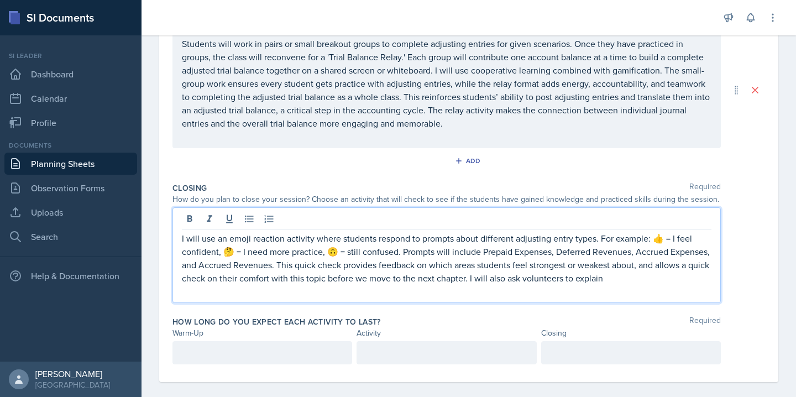
click at [633, 277] on p "I will use an emoji reaction activity where students respond to prompts about d…" at bounding box center [446, 257] width 529 height 53
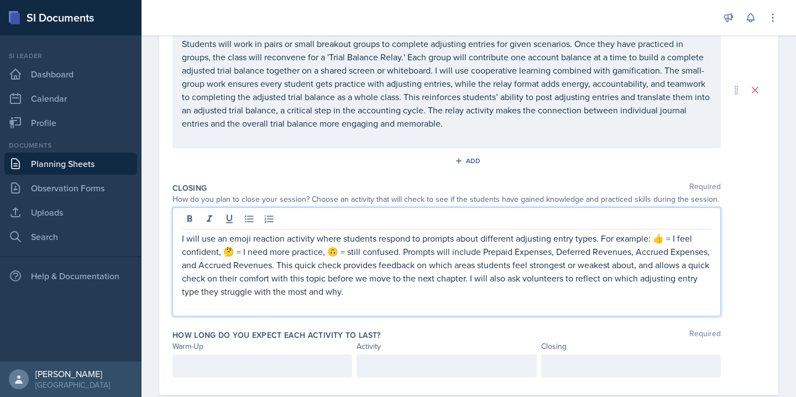
click at [265, 367] on div at bounding box center [262, 365] width 180 height 23
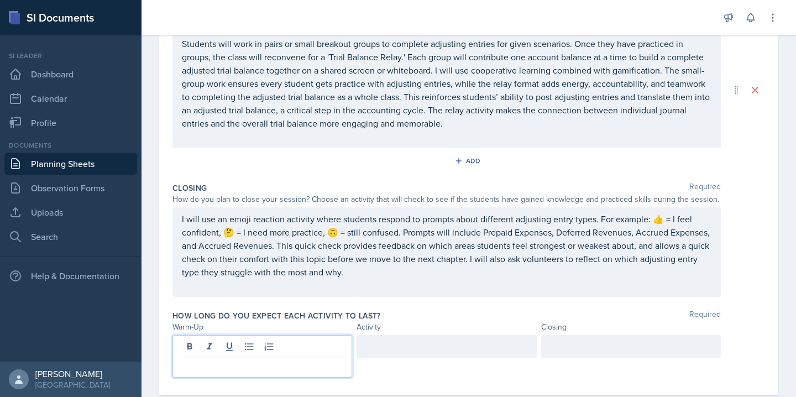
scroll to position [244, 0]
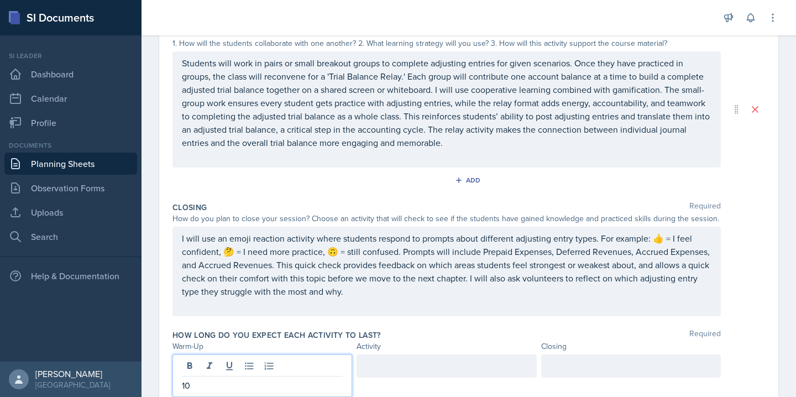
click at [382, 368] on div at bounding box center [446, 365] width 180 height 23
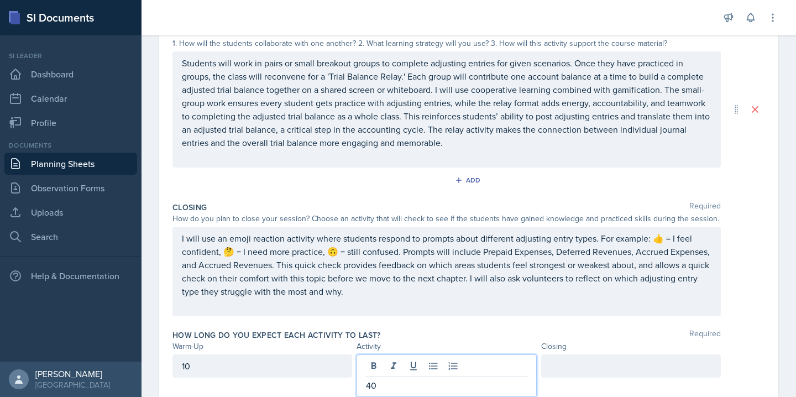
click at [607, 366] on div at bounding box center [631, 365] width 180 height 23
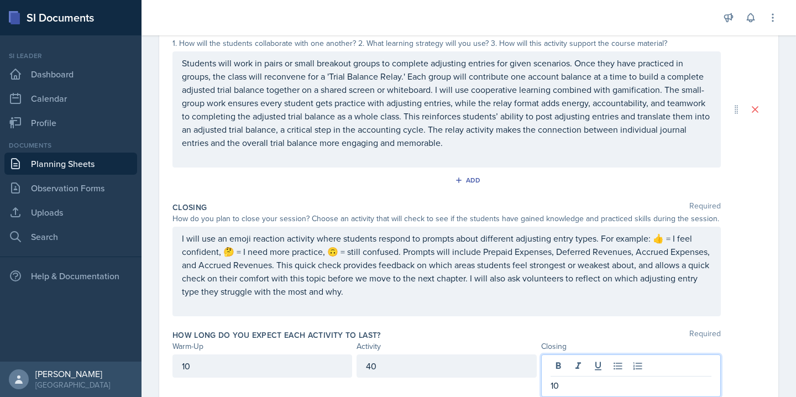
click at [523, 323] on div "Closing Required How do you plan to close your session? Choose an activity that…" at bounding box center [468, 261] width 592 height 128
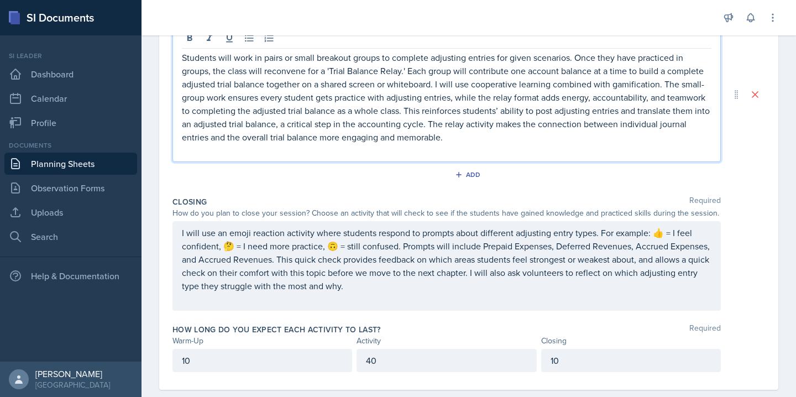
click at [459, 119] on p "Students will work in pairs or small breakout groups to complete adjusting entr…" at bounding box center [446, 97] width 529 height 93
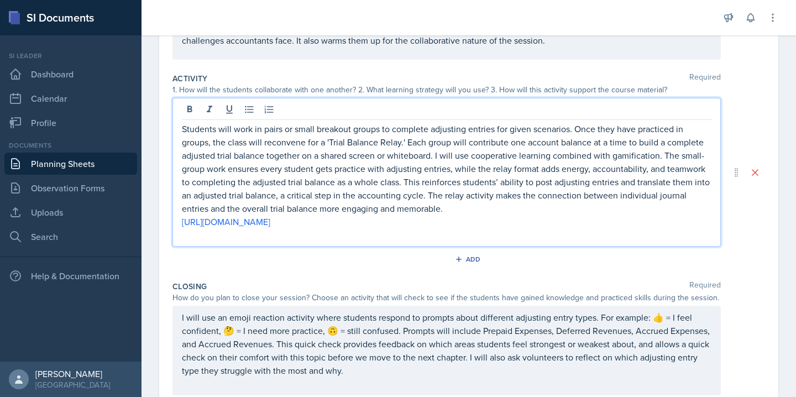
scroll to position [0, 0]
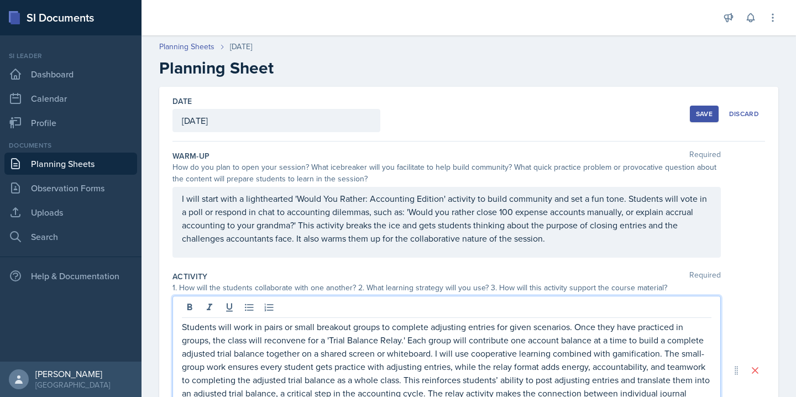
click at [699, 113] on div "Save" at bounding box center [704, 113] width 17 height 9
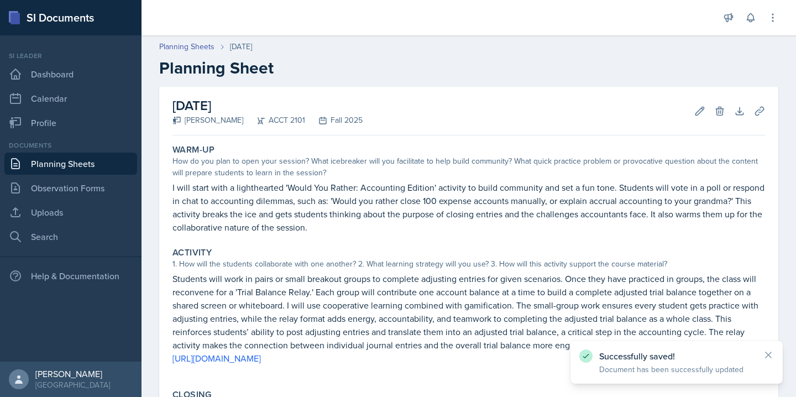
scroll to position [209, 0]
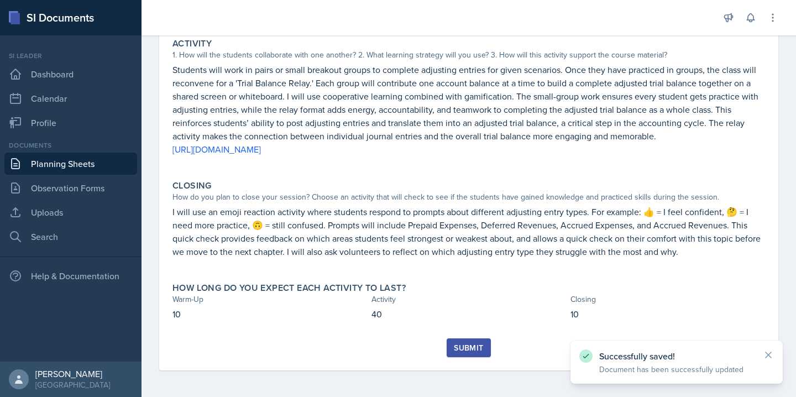
click at [469, 354] on button "Submit" at bounding box center [468, 347] width 44 height 19
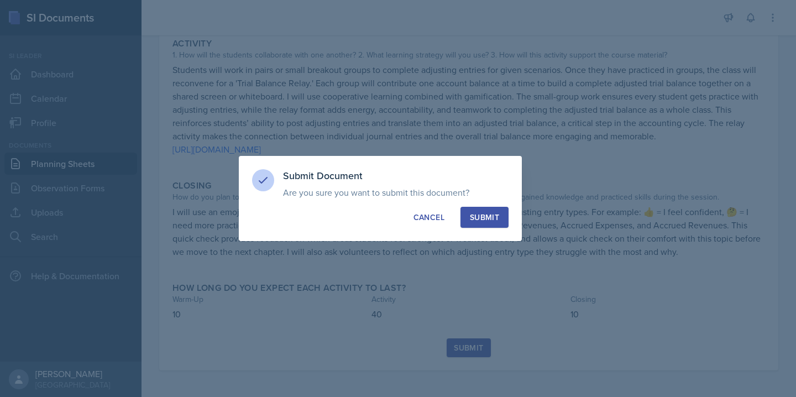
click at [487, 218] on div "Submit" at bounding box center [484, 217] width 29 height 11
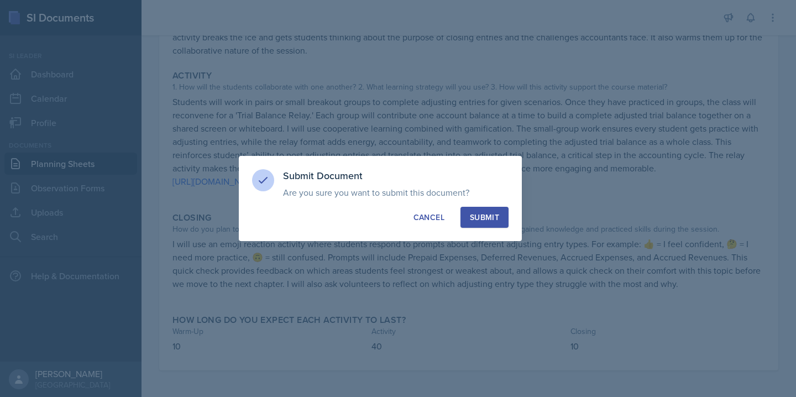
scroll to position [177, 0]
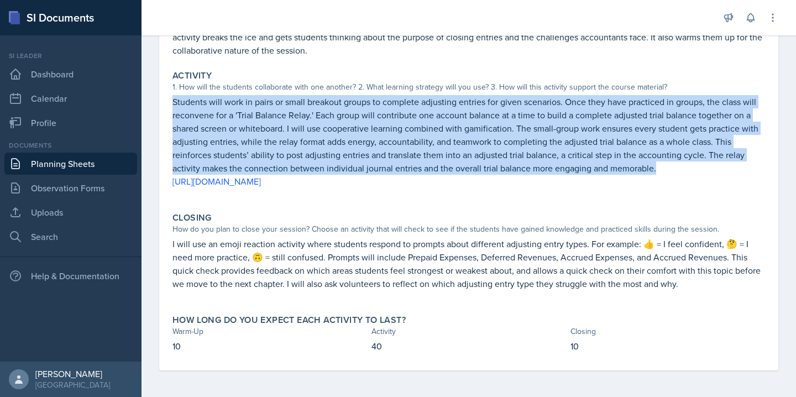
drag, startPoint x: 173, startPoint y: 101, endPoint x: 661, endPoint y: 164, distance: 491.8
click at [661, 164] on p "Students will work in pairs or small breakout groups to complete adjusting entr…" at bounding box center [468, 135] width 592 height 80
copy p "Students will work in pairs or small breakout groups to complete adjusting entr…"
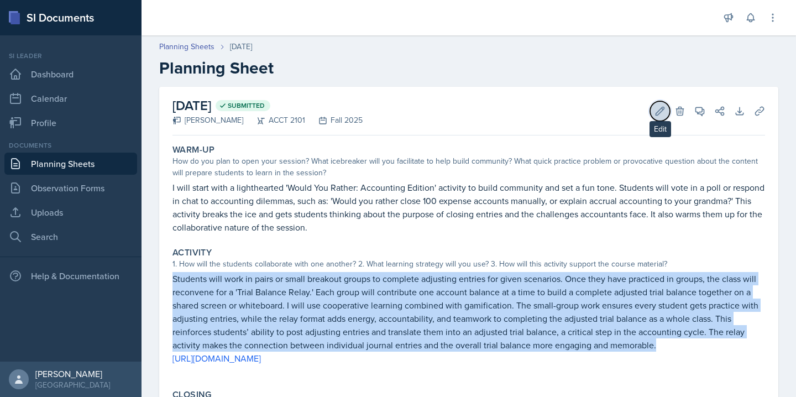
click at [666, 115] on button "Edit" at bounding box center [660, 111] width 20 height 20
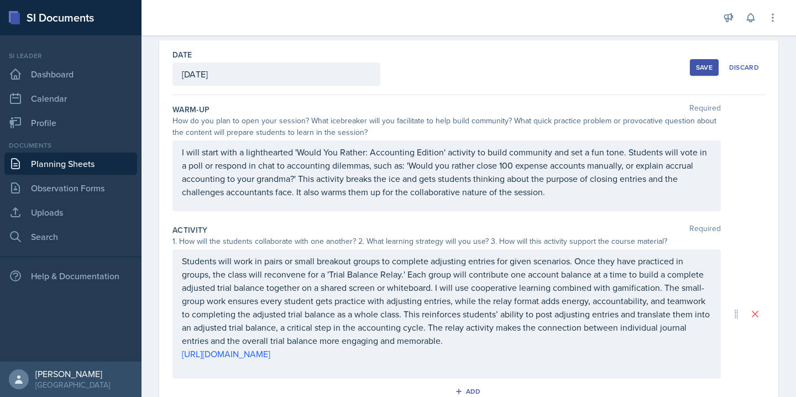
scroll to position [66, 0]
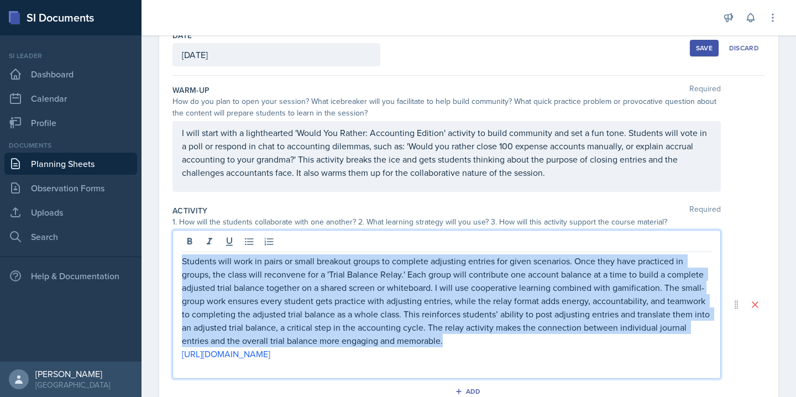
drag, startPoint x: 451, startPoint y: 339, endPoint x: 182, endPoint y: 261, distance: 279.6
click at [182, 261] on p "Students will work in pairs or small breakout groups to complete adjusting entr…" at bounding box center [446, 300] width 529 height 93
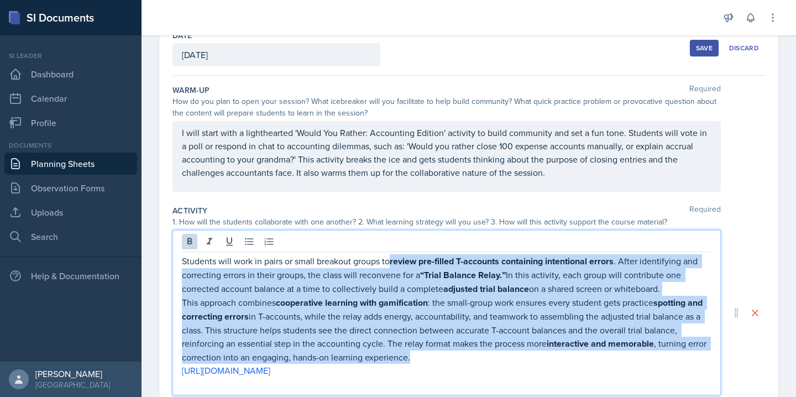
drag, startPoint x: 394, startPoint y: 263, endPoint x: 651, endPoint y: 356, distance: 273.7
click at [651, 356] on div "Students will work in pairs or small breakout groups to review pre-filled T-acc…" at bounding box center [446, 322] width 529 height 136
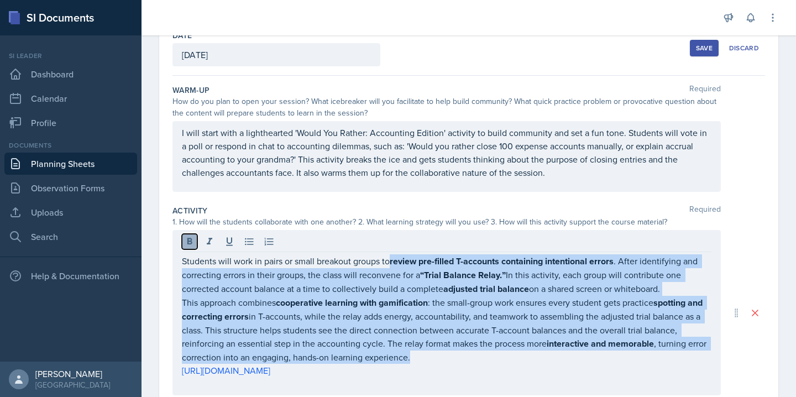
click at [188, 238] on icon at bounding box center [189, 241] width 5 height 7
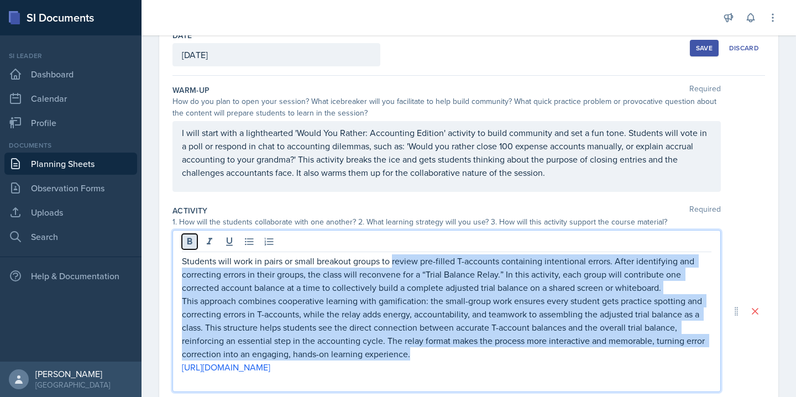
click at [188, 238] on icon at bounding box center [189, 241] width 5 height 7
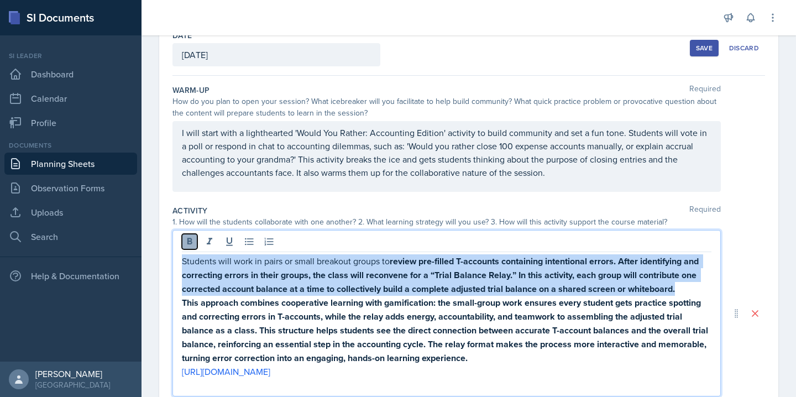
click at [188, 238] on icon at bounding box center [189, 241] width 5 height 7
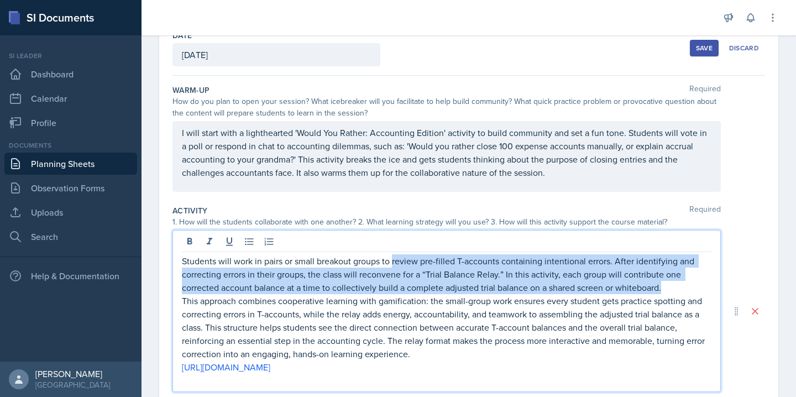
click at [449, 354] on p "This approach combines cooperative learning with gamification: the small-group …" at bounding box center [446, 327] width 529 height 66
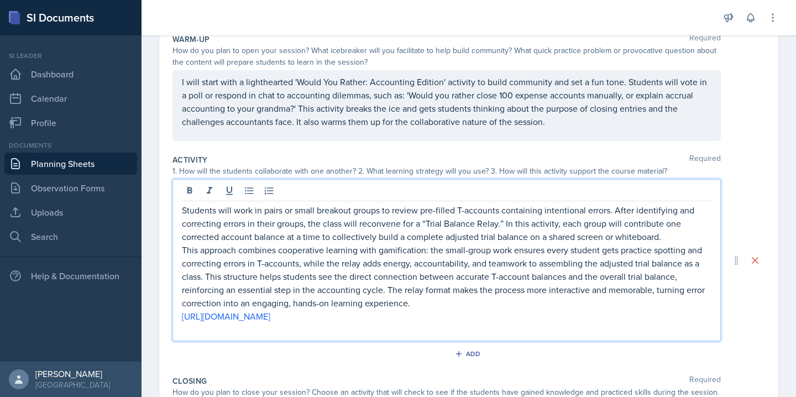
scroll to position [0, 0]
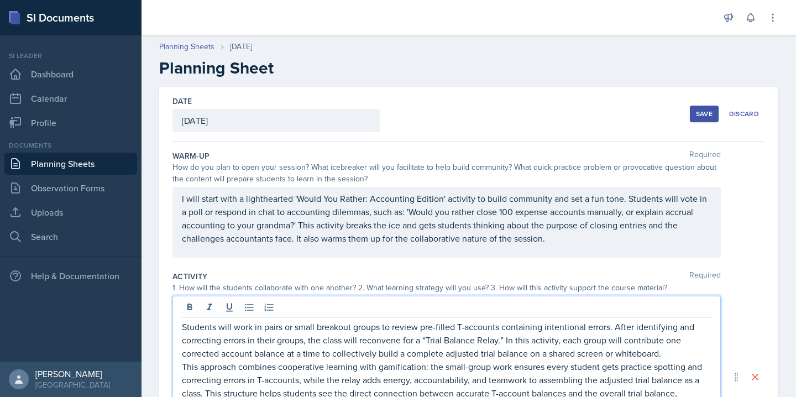
click at [704, 110] on div "Save" at bounding box center [704, 113] width 17 height 9
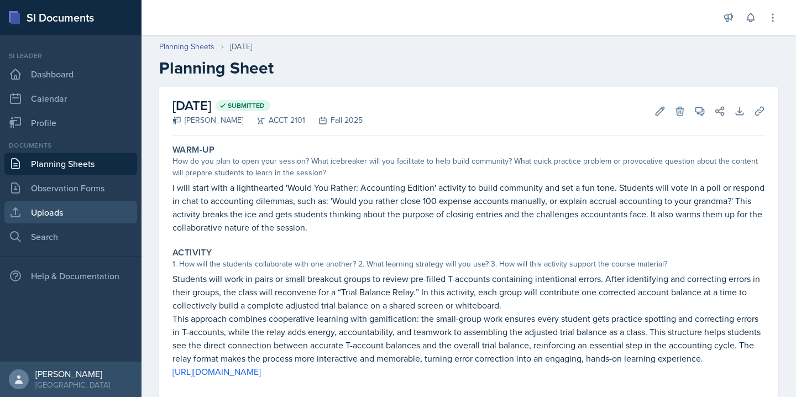
click at [82, 211] on link "Uploads" at bounding box center [70, 212] width 133 height 22
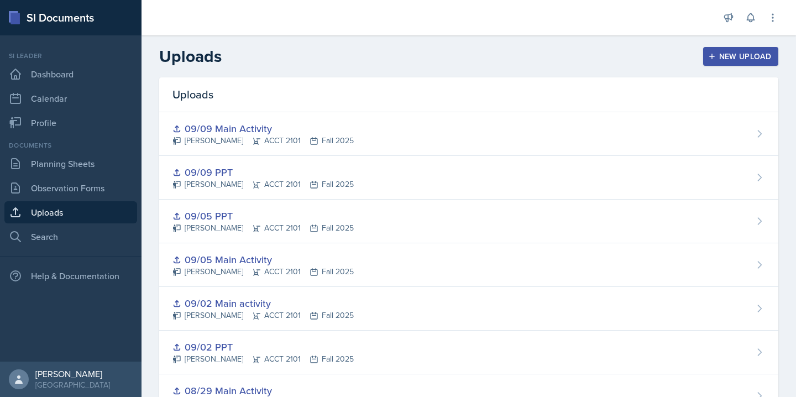
click at [742, 54] on div "New Upload" at bounding box center [740, 56] width 61 height 9
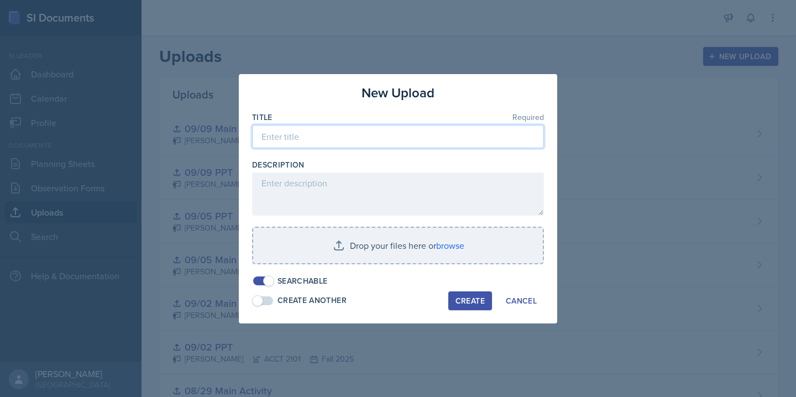
click at [307, 136] on input at bounding box center [398, 136] width 292 height 23
type input "09/12 PPT"
click at [260, 302] on span at bounding box center [257, 300] width 11 height 11
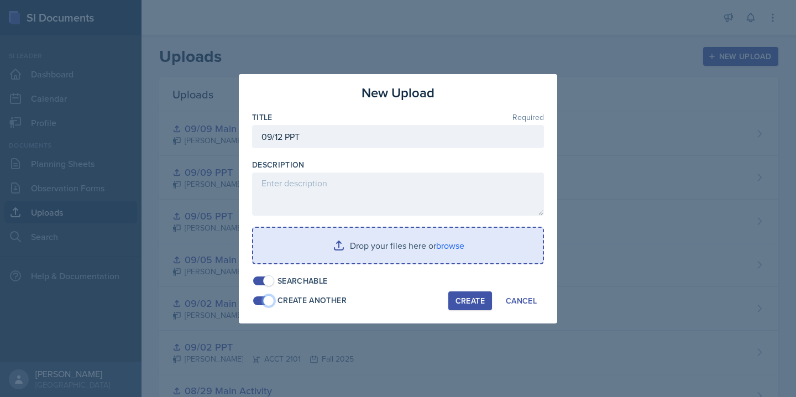
click at [447, 252] on input "file" at bounding box center [397, 245] width 289 height 35
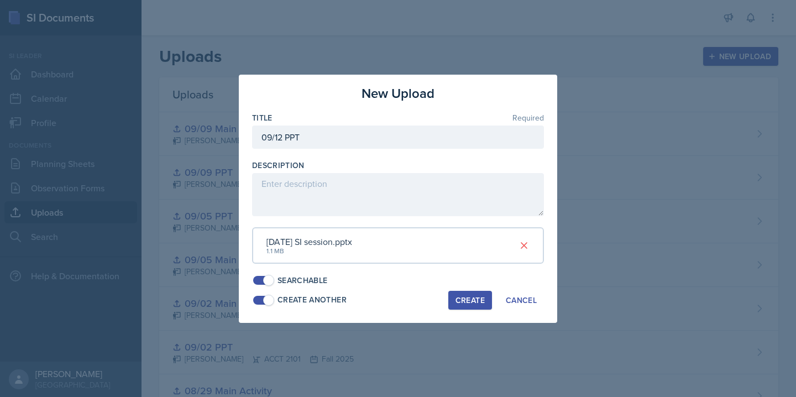
click at [471, 303] on div "Create" at bounding box center [469, 300] width 29 height 9
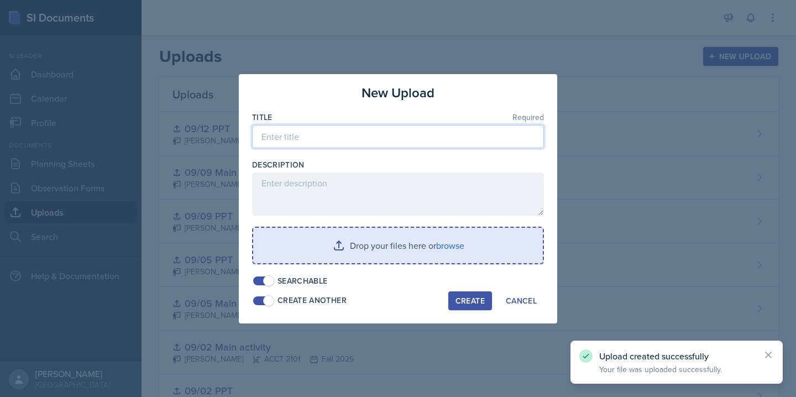
click at [338, 134] on input at bounding box center [398, 136] width 292 height 23
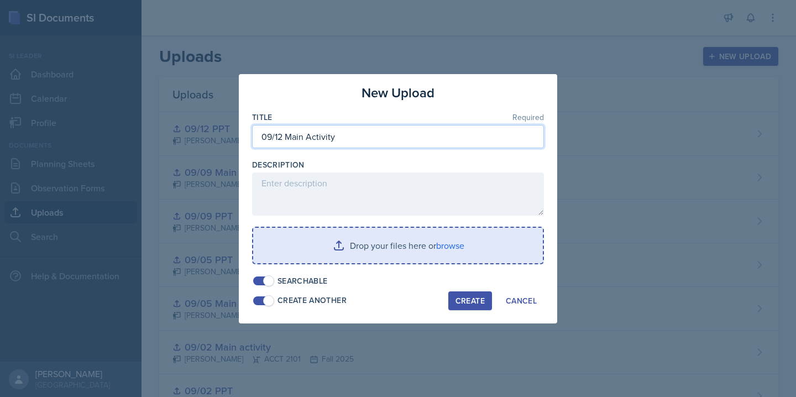
type input "09/12 Main Activity"
click at [442, 246] on input "file" at bounding box center [397, 245] width 289 height 35
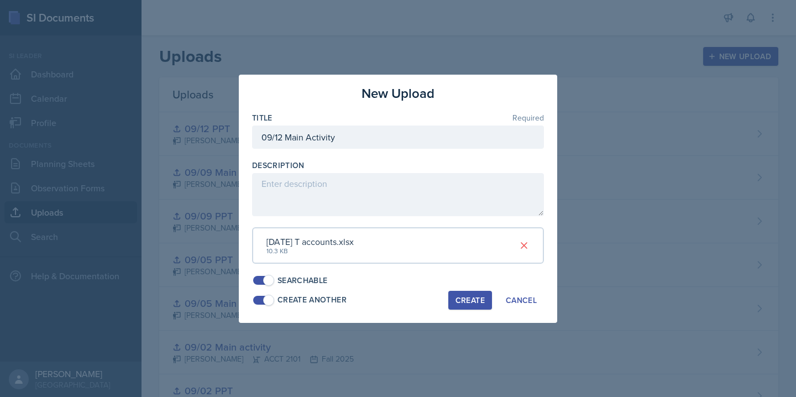
click at [471, 301] on div "Create" at bounding box center [469, 300] width 29 height 9
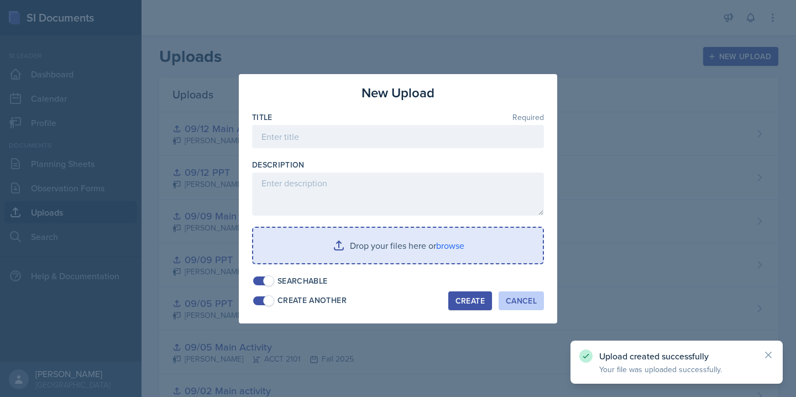
click at [533, 298] on div "Cancel" at bounding box center [520, 300] width 31 height 9
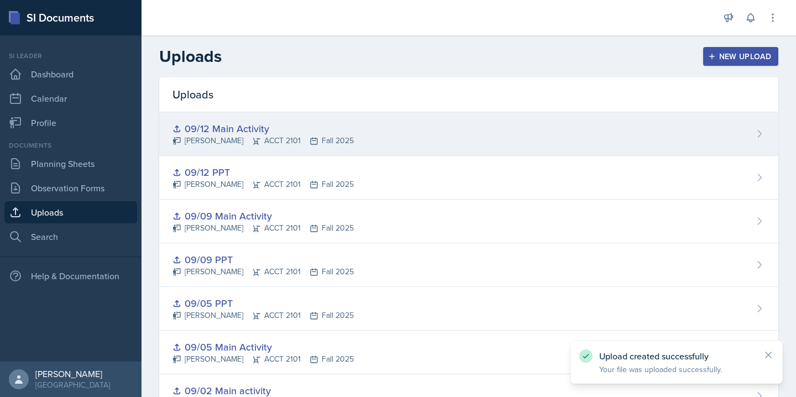
click at [400, 134] on div "09/12 Main Activity [PERSON_NAME] ACCT 2101 Fall 2025" at bounding box center [468, 134] width 619 height 44
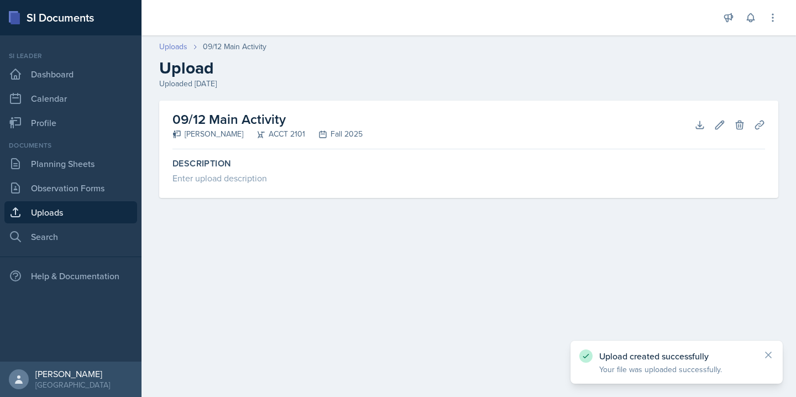
click at [172, 46] on link "Uploads" at bounding box center [173, 47] width 28 height 12
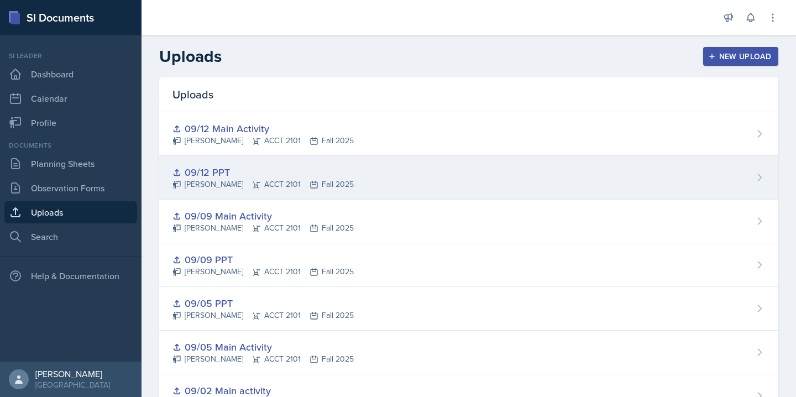
click at [350, 181] on div "09/12 PPT [PERSON_NAME] ACCT 2101 Fall 2025" at bounding box center [468, 178] width 619 height 44
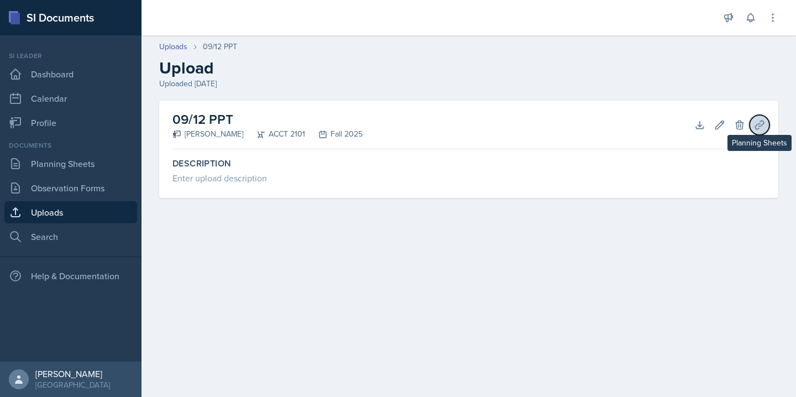
click at [763, 125] on icon at bounding box center [759, 124] width 11 height 11
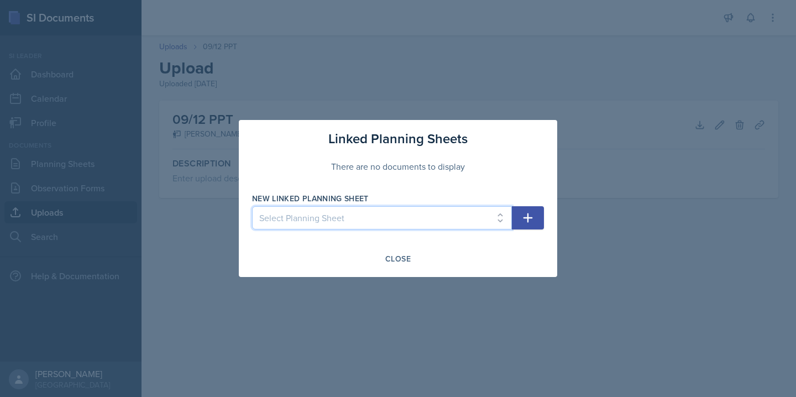
click at [471, 228] on select "Select Planning Sheet [DATE] [DATE] [DATE] [DATE] [DATE] [DATE]" at bounding box center [382, 217] width 260 height 23
select select "c75dd960-5ffe-4e74-89bb-a29773929d0f"
click at [252, 206] on select "Select Planning Sheet [DATE] [DATE] [DATE] [DATE] [DATE] [DATE]" at bounding box center [382, 217] width 260 height 23
click at [537, 224] on button "button" at bounding box center [528, 217] width 32 height 23
select select
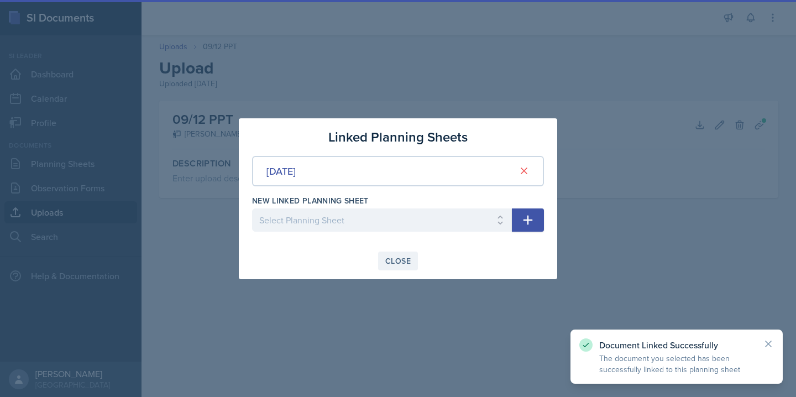
click at [407, 261] on div "Close" at bounding box center [397, 260] width 25 height 9
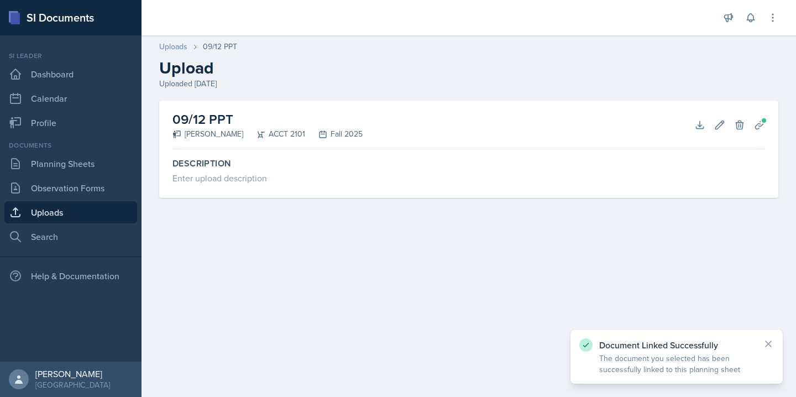
click at [170, 43] on link "Uploads" at bounding box center [173, 47] width 28 height 12
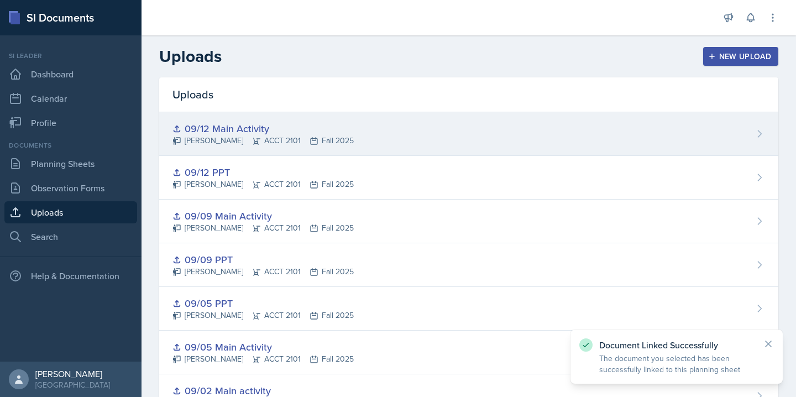
click at [281, 133] on div "09/12 Main Activity" at bounding box center [262, 128] width 181 height 15
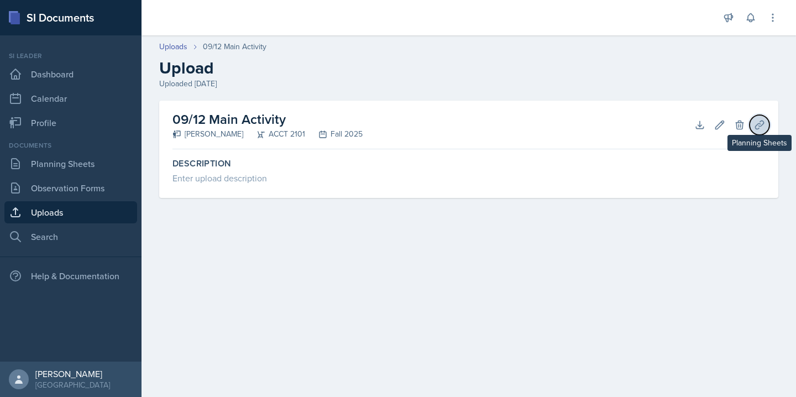
click at [757, 125] on icon at bounding box center [759, 124] width 11 height 11
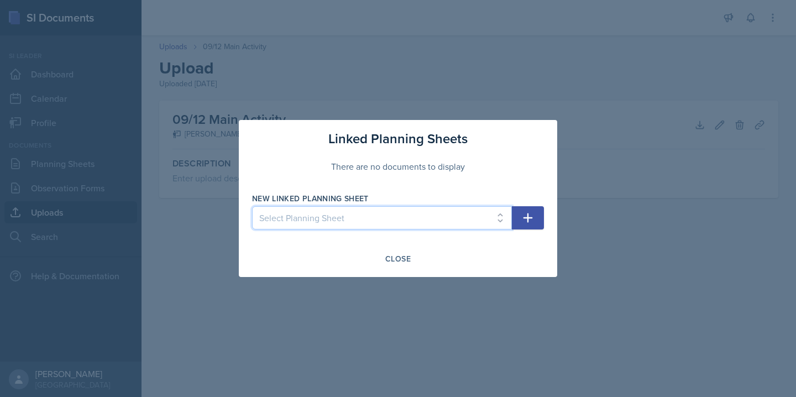
click at [443, 223] on select "Select Planning Sheet [DATE] [DATE] [DATE] [DATE] [DATE] [DATE]" at bounding box center [382, 217] width 260 height 23
select select "c75dd960-5ffe-4e74-89bb-a29773929d0f"
click at [252, 206] on select "Select Planning Sheet [DATE] [DATE] [DATE] [DATE] [DATE] [DATE]" at bounding box center [382, 217] width 260 height 23
click at [529, 216] on icon "button" at bounding box center [527, 217] width 13 height 13
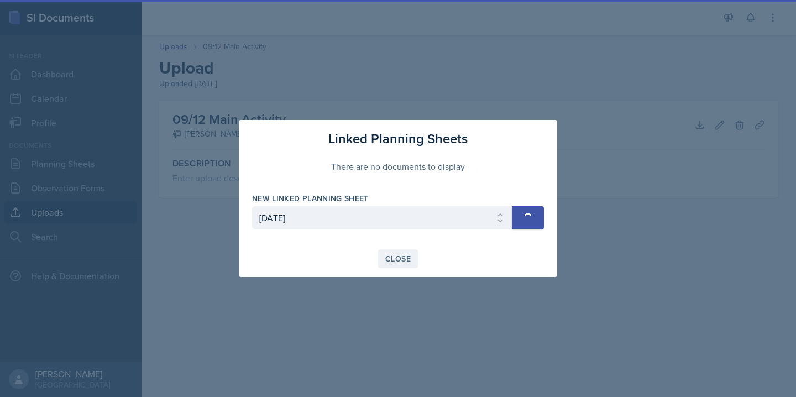
select select
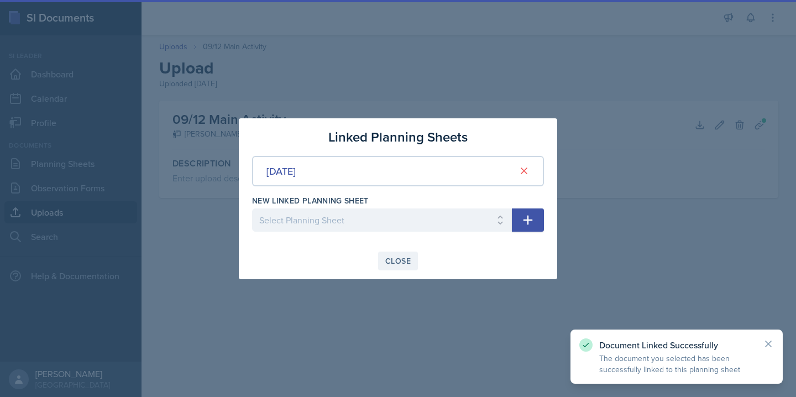
click at [389, 256] on div "Close" at bounding box center [397, 260] width 25 height 9
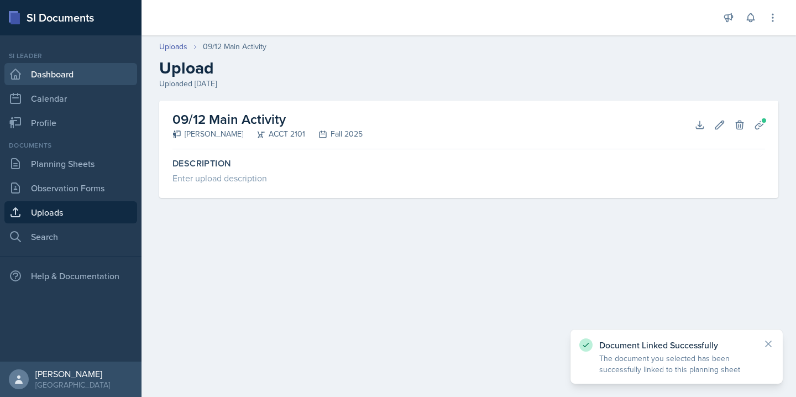
click at [67, 75] on link "Dashboard" at bounding box center [70, 74] width 133 height 22
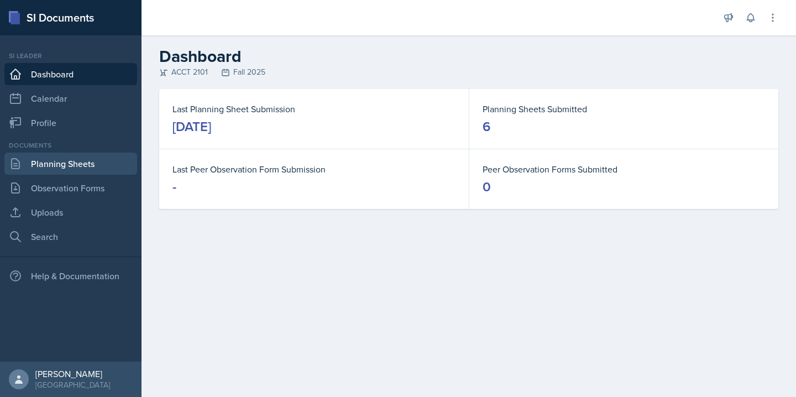
click at [77, 168] on link "Planning Sheets" at bounding box center [70, 163] width 133 height 22
